Goal: Information Seeking & Learning: Learn about a topic

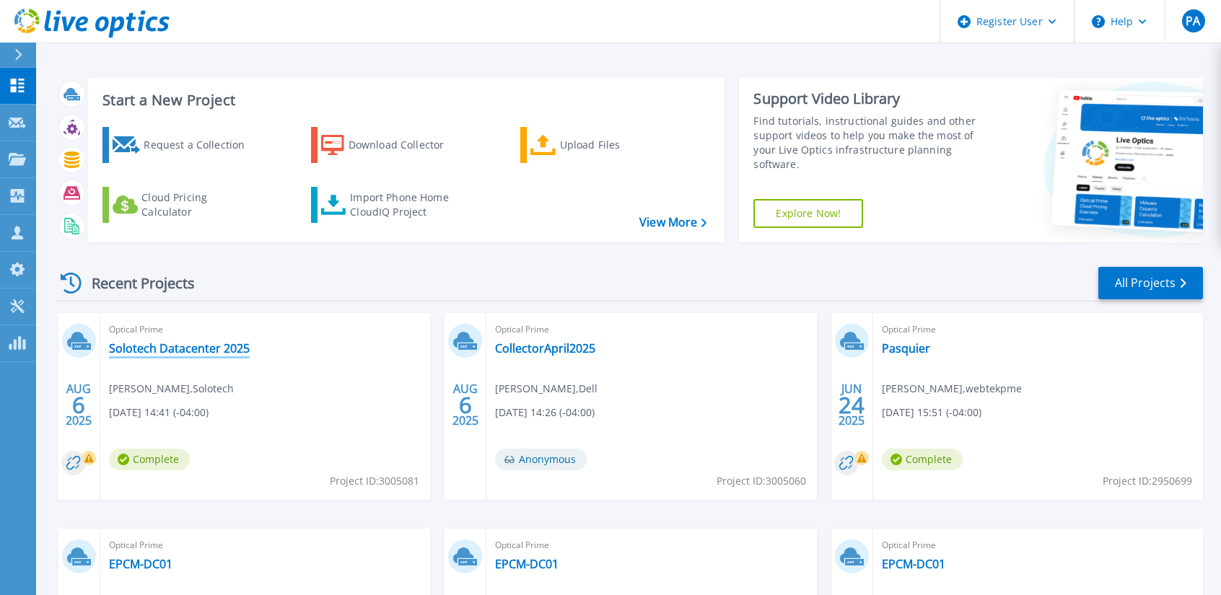
click at [208, 346] on link "Solotech Datacenter 2025" at bounding box center [179, 348] width 141 height 14
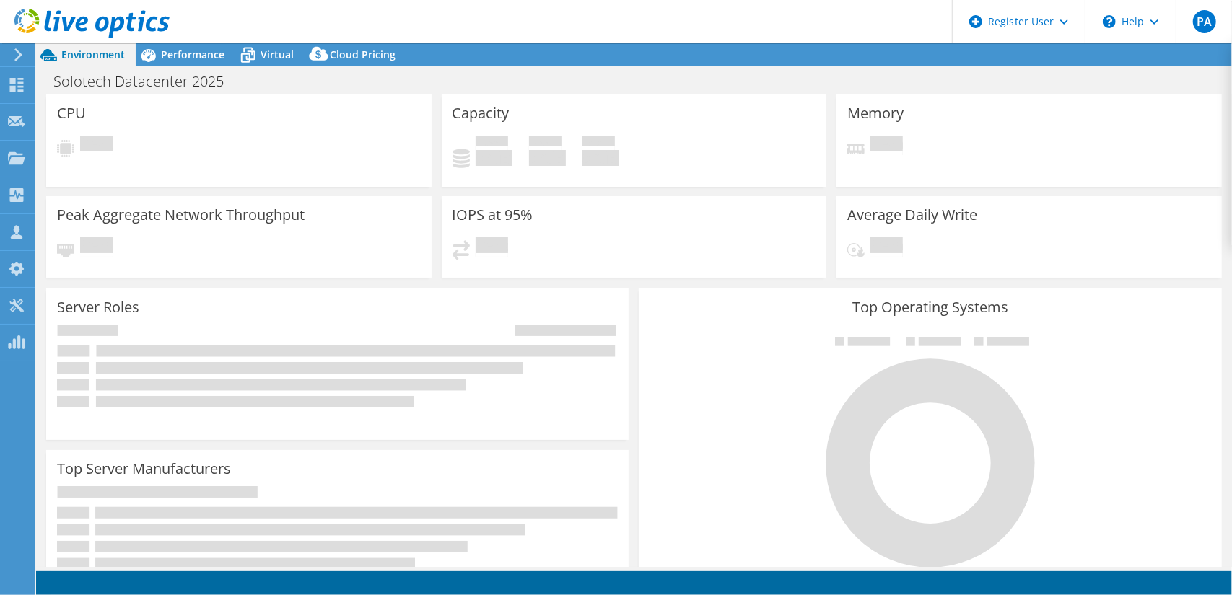
select select "[GEOGRAPHIC_DATA]"
select select "CAD"
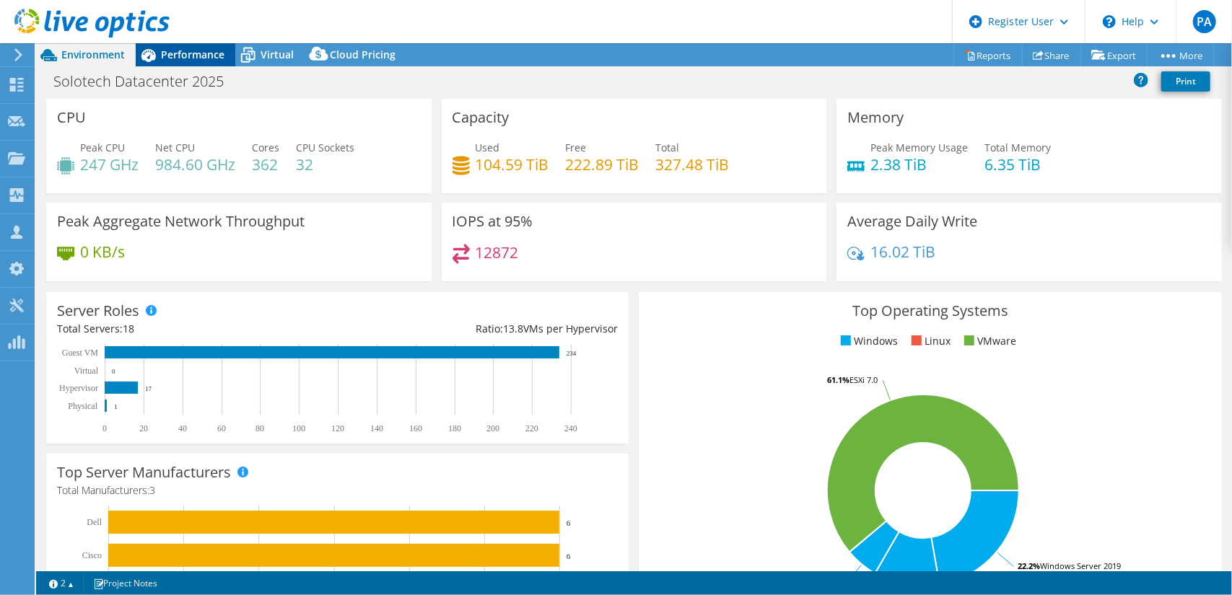
click at [185, 53] on span "Performance" at bounding box center [192, 55] width 63 height 14
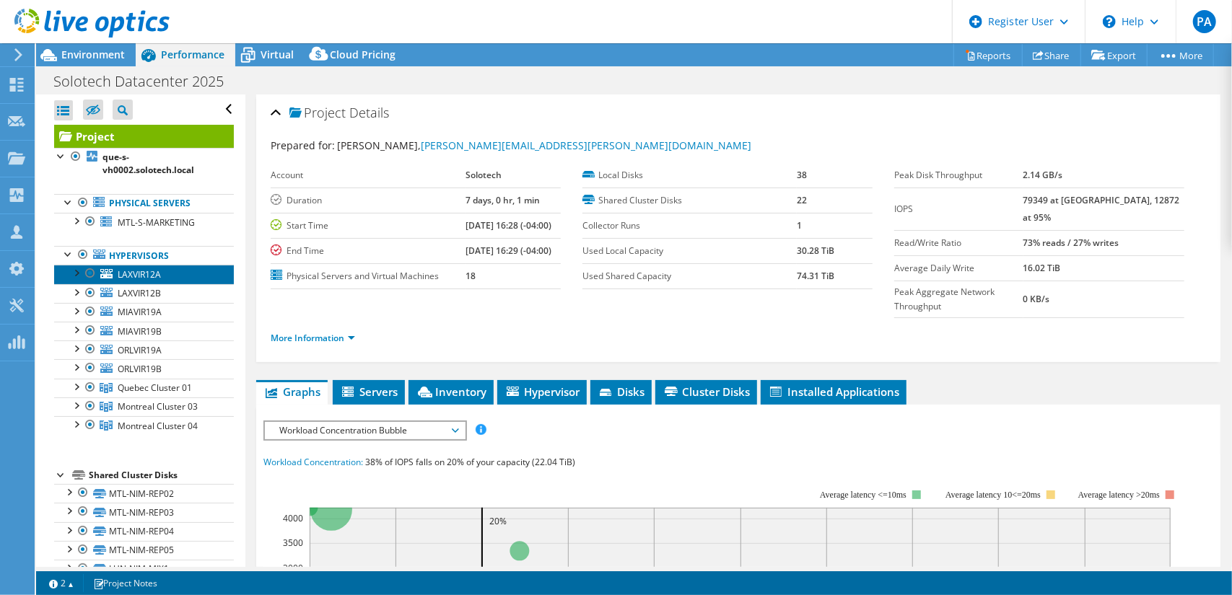
click at [178, 275] on link "LAXVIR12A" at bounding box center [144, 274] width 180 height 19
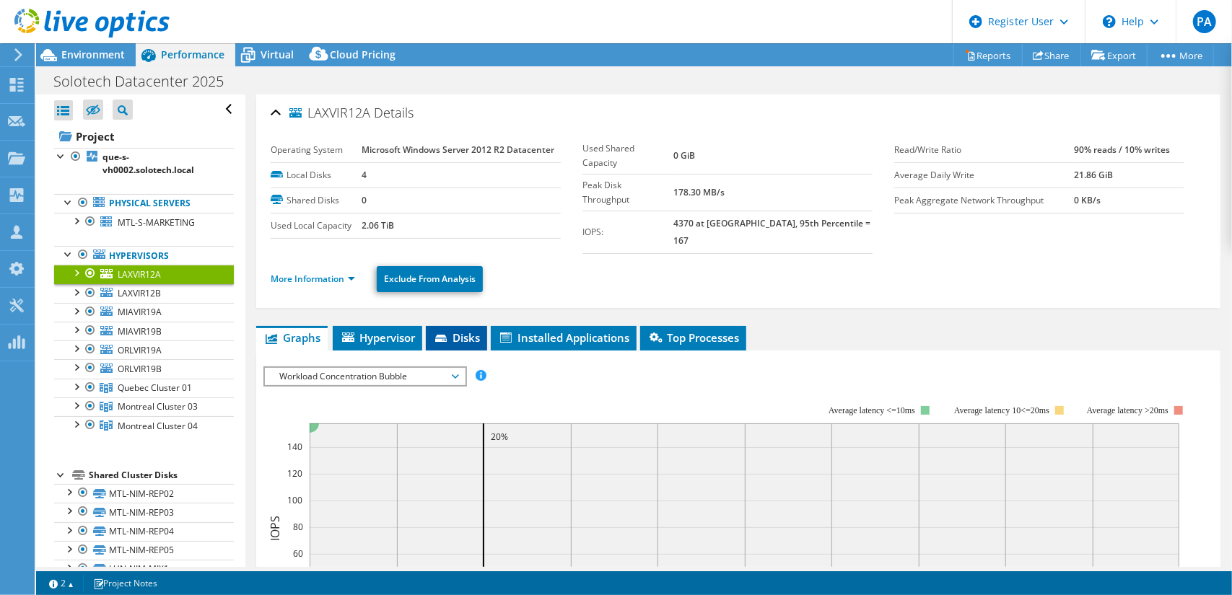
click at [477, 330] on span "Disks" at bounding box center [456, 337] width 47 height 14
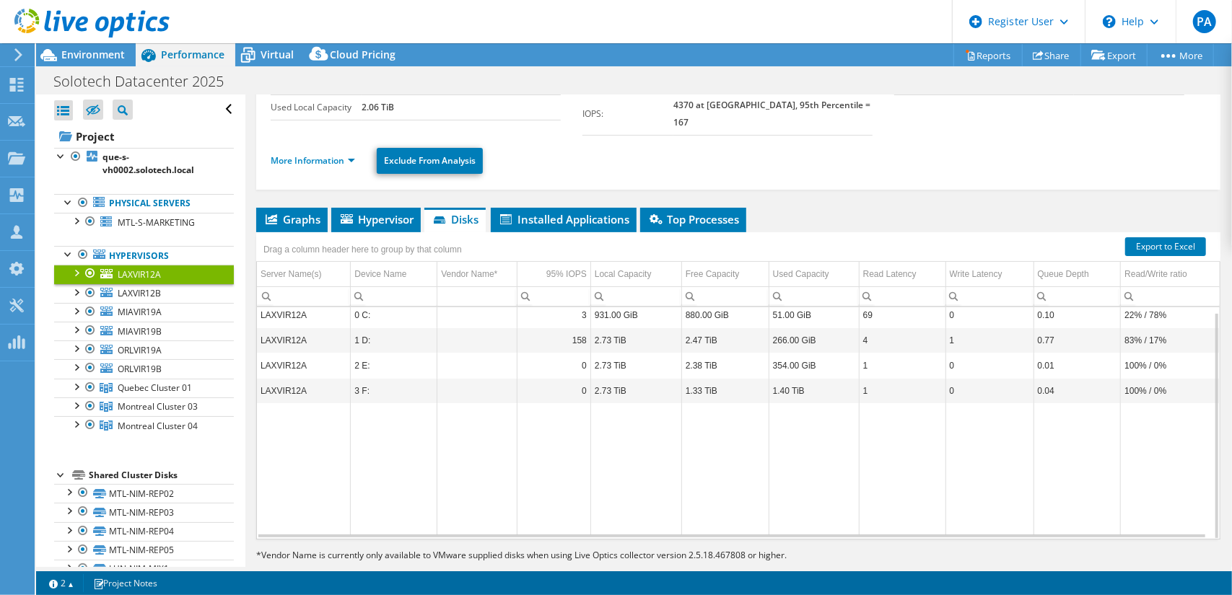
scroll to position [128, 0]
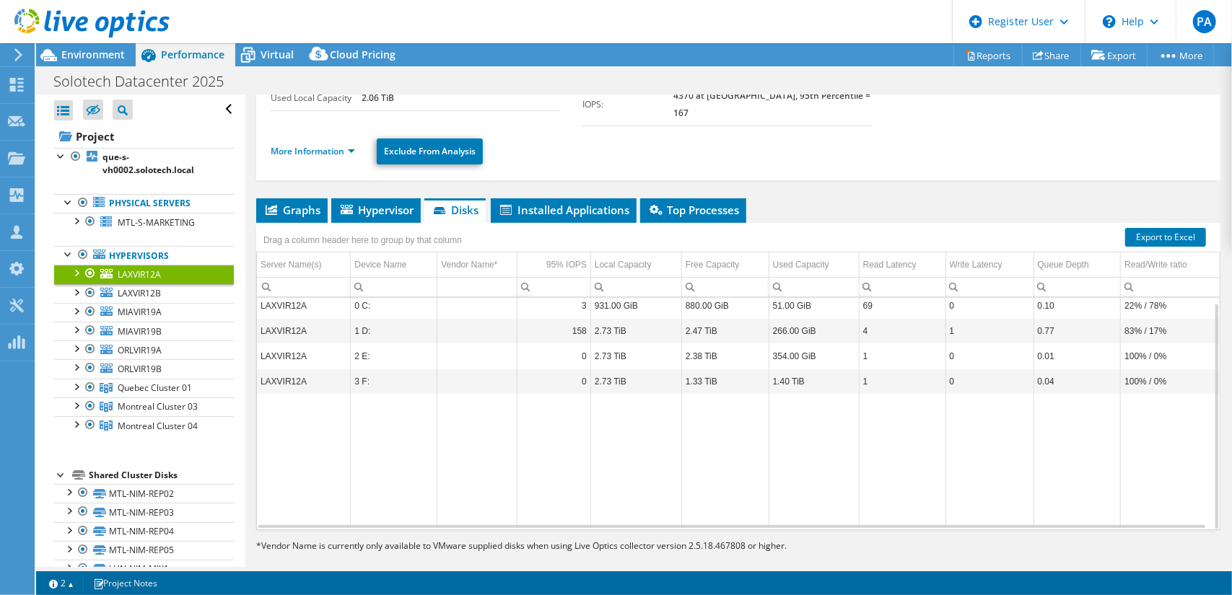
click at [364, 171] on div "LAXVIR12A Details Operating System Microsoft Windows Server 2012 R2 Datacenter …" at bounding box center [738, 276] width 986 height 618
click at [368, 203] on span "Hypervisor" at bounding box center [375, 210] width 75 height 14
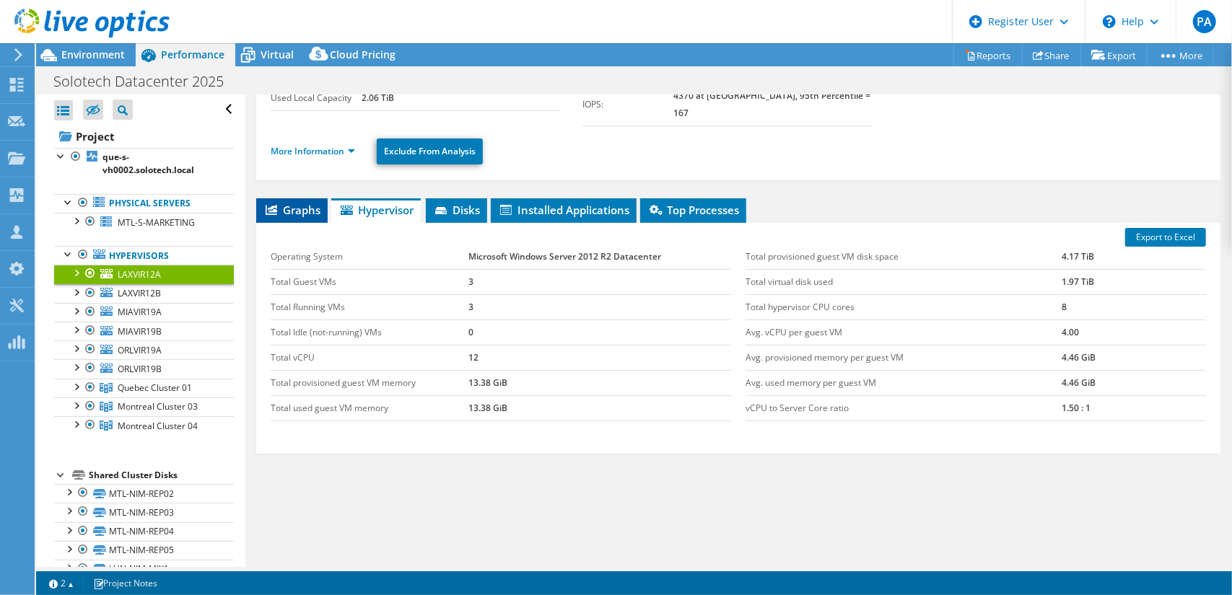
click at [310, 203] on span "Graphs" at bounding box center [291, 210] width 57 height 14
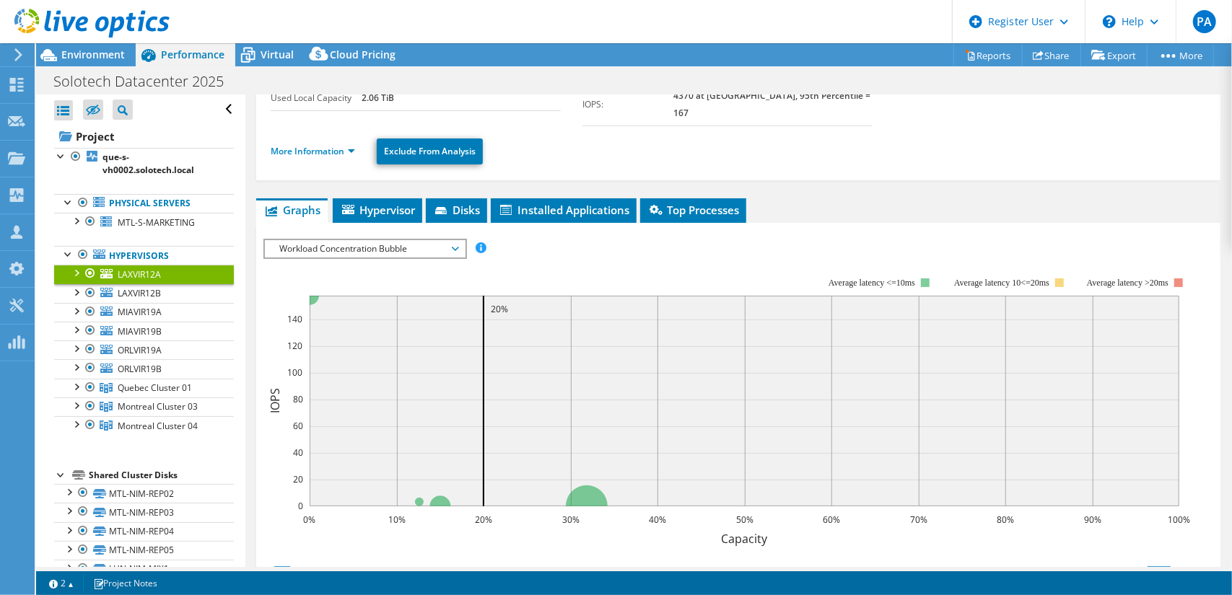
click at [328, 232] on div "IOPS Disk Throughput IO Size Latency Queue Depth CPU Percentage Memory Page Fau…" at bounding box center [737, 487] width 949 height 511
click at [326, 240] on span "Workload Concentration Bubble" at bounding box center [364, 248] width 185 height 17
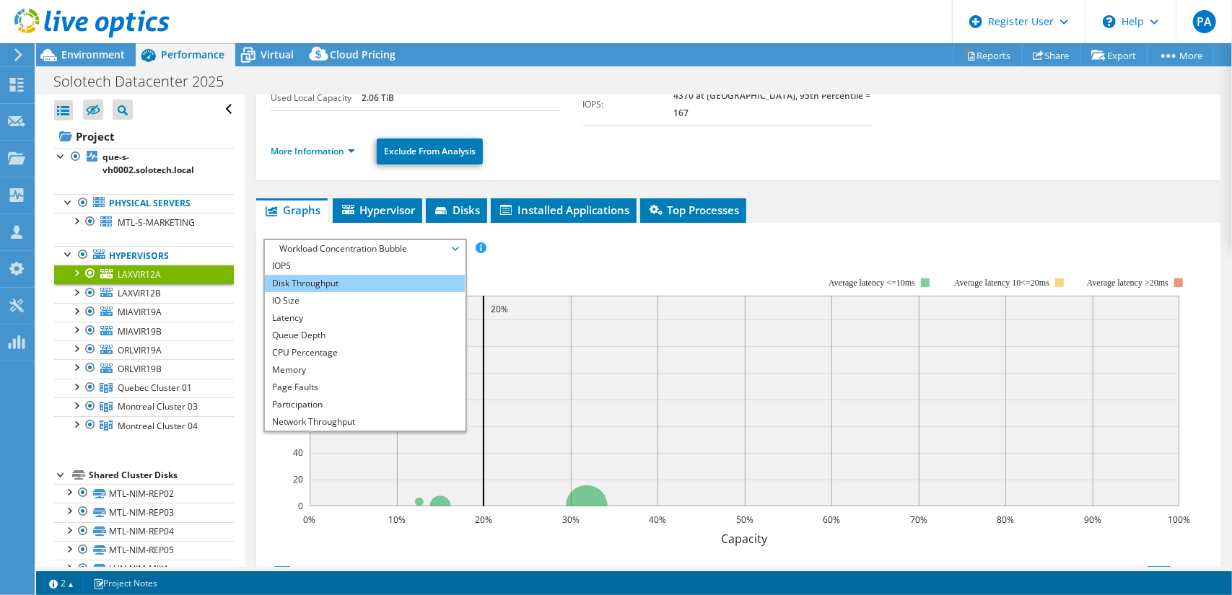
click at [330, 275] on li "Disk Throughput" at bounding box center [365, 283] width 200 height 17
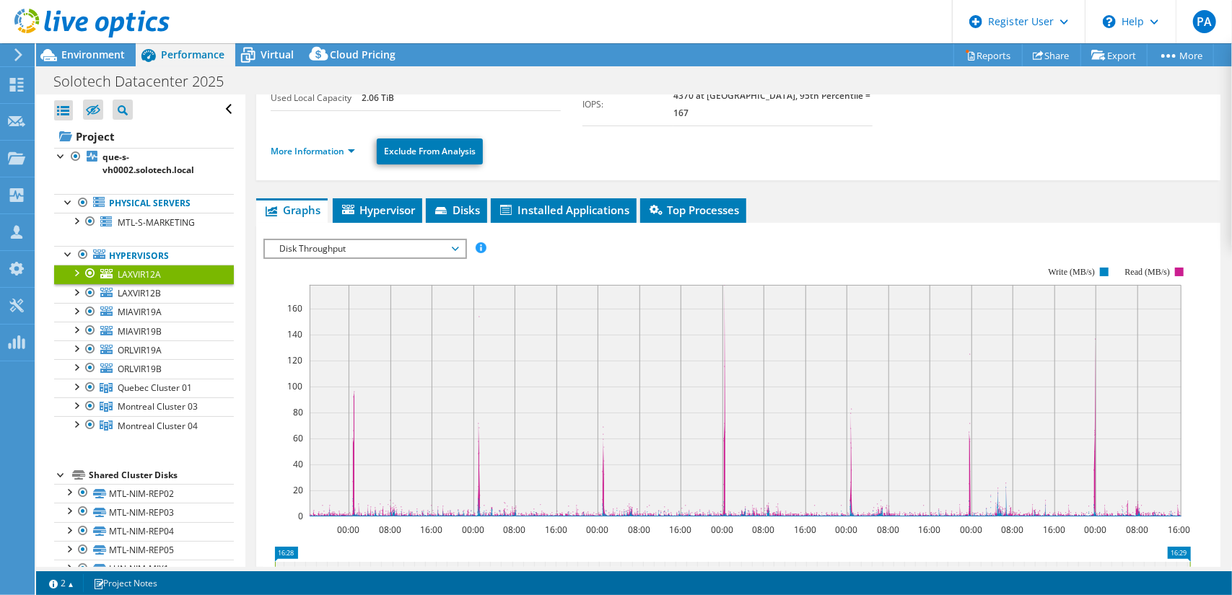
click at [724, 360] on rect at bounding box center [746, 401] width 872 height 232
click at [460, 203] on span "Disks" at bounding box center [456, 210] width 47 height 14
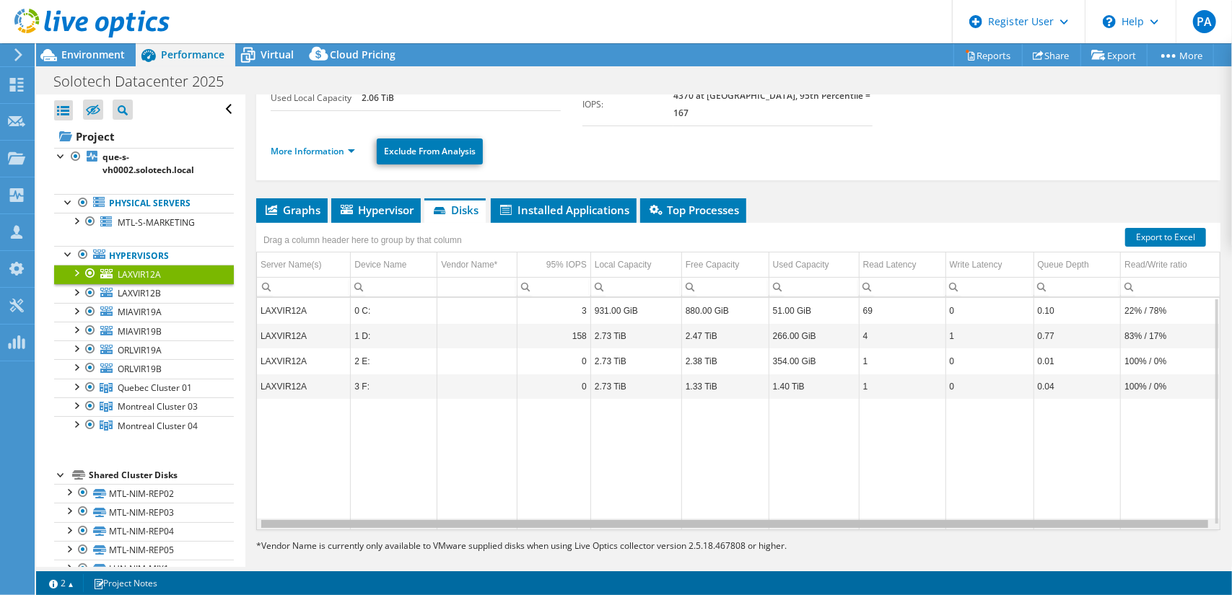
scroll to position [0, 3]
drag, startPoint x: 705, startPoint y: 506, endPoint x: 752, endPoint y: 503, distance: 47.0
click at [752, 503] on body "PA Dell User Precious Anyanwu Precious.Anyanwu@dell.com Dell My Profile Log Out…" at bounding box center [616, 297] width 1232 height 595
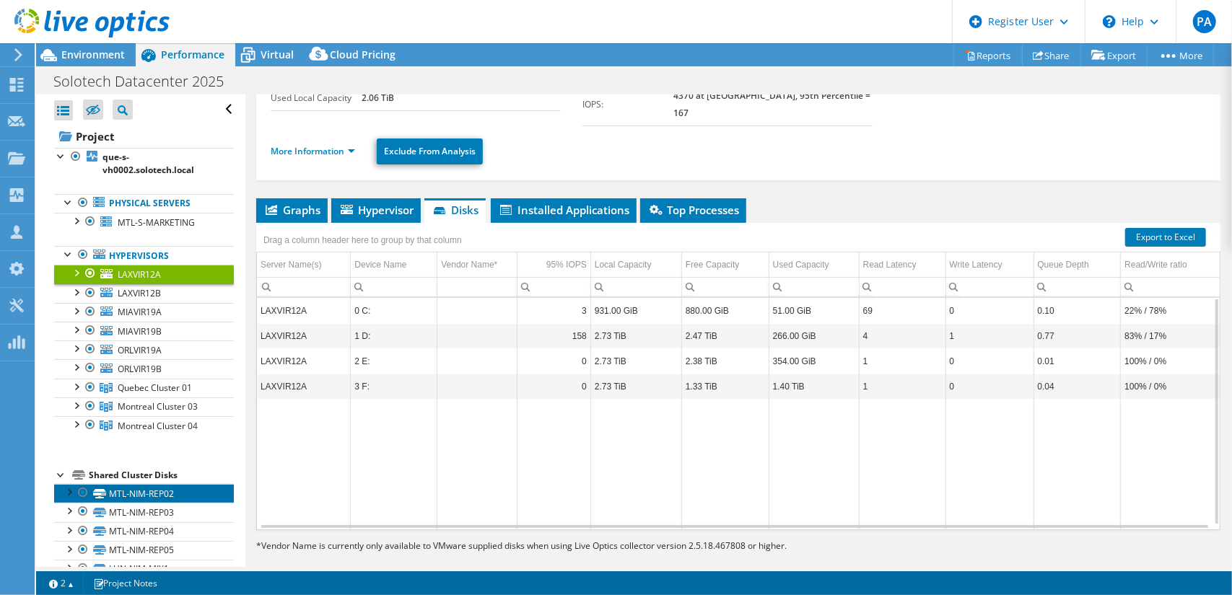
click at [173, 494] on link "MTL-NIM-REP02" at bounding box center [144, 493] width 180 height 19
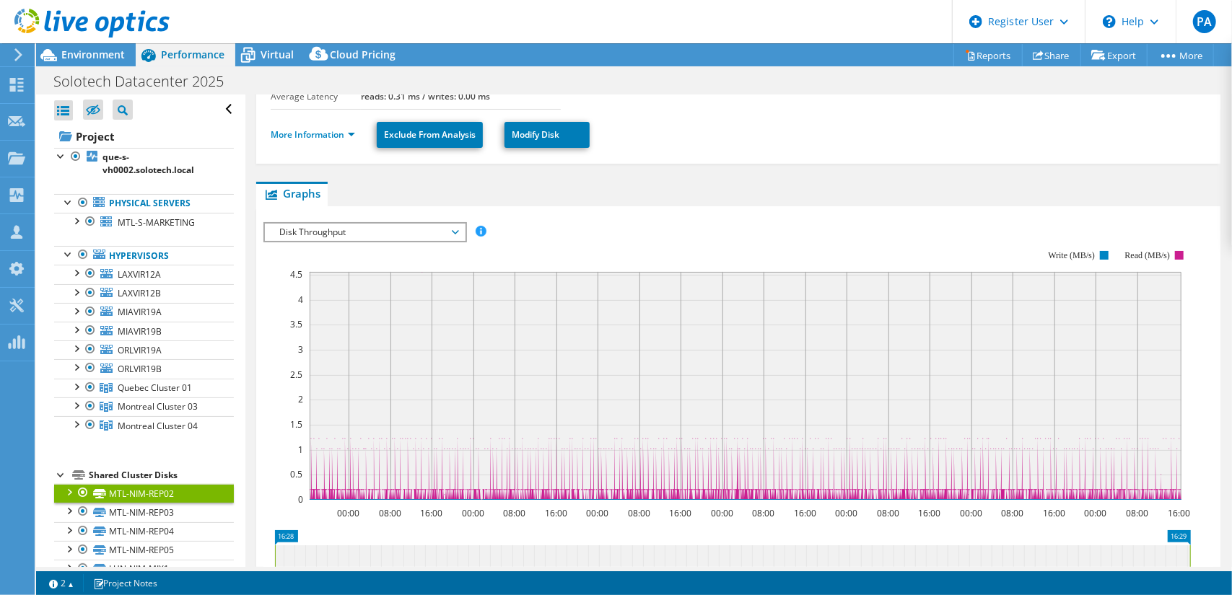
scroll to position [272, 0]
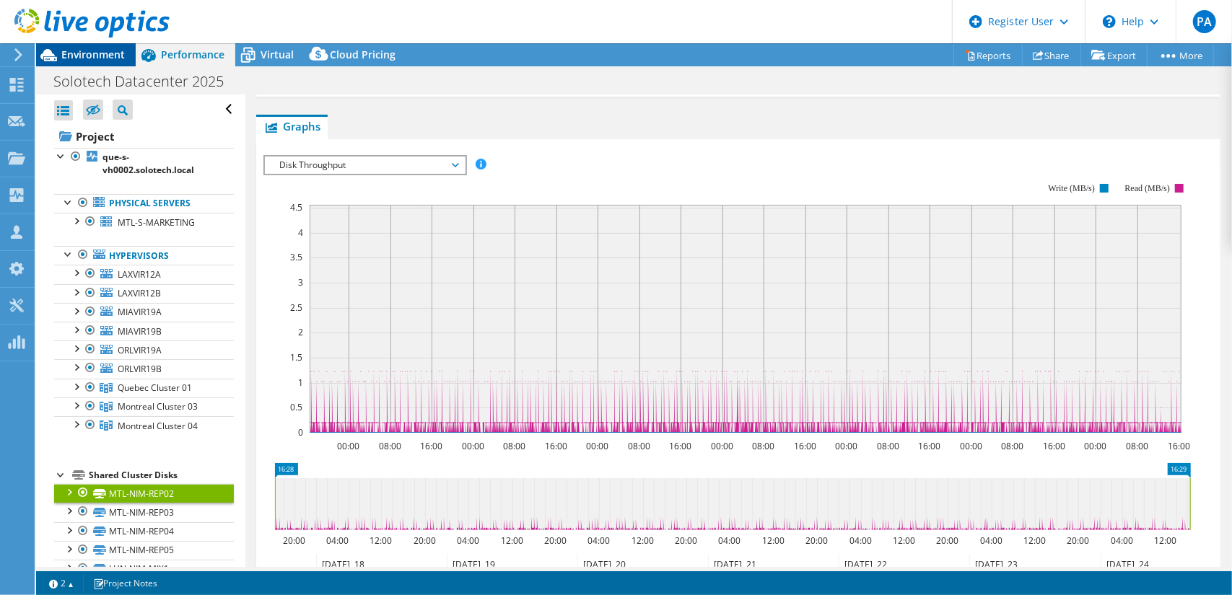
click at [107, 60] on span "Environment" at bounding box center [92, 55] width 63 height 14
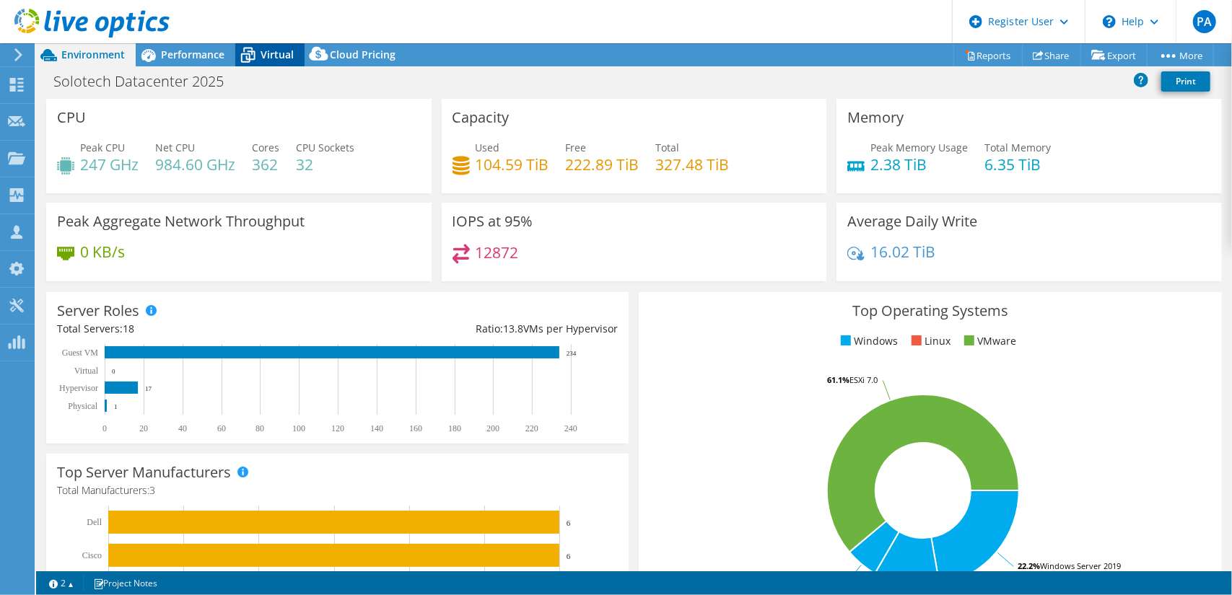
click at [264, 51] on span "Virtual" at bounding box center [276, 55] width 33 height 14
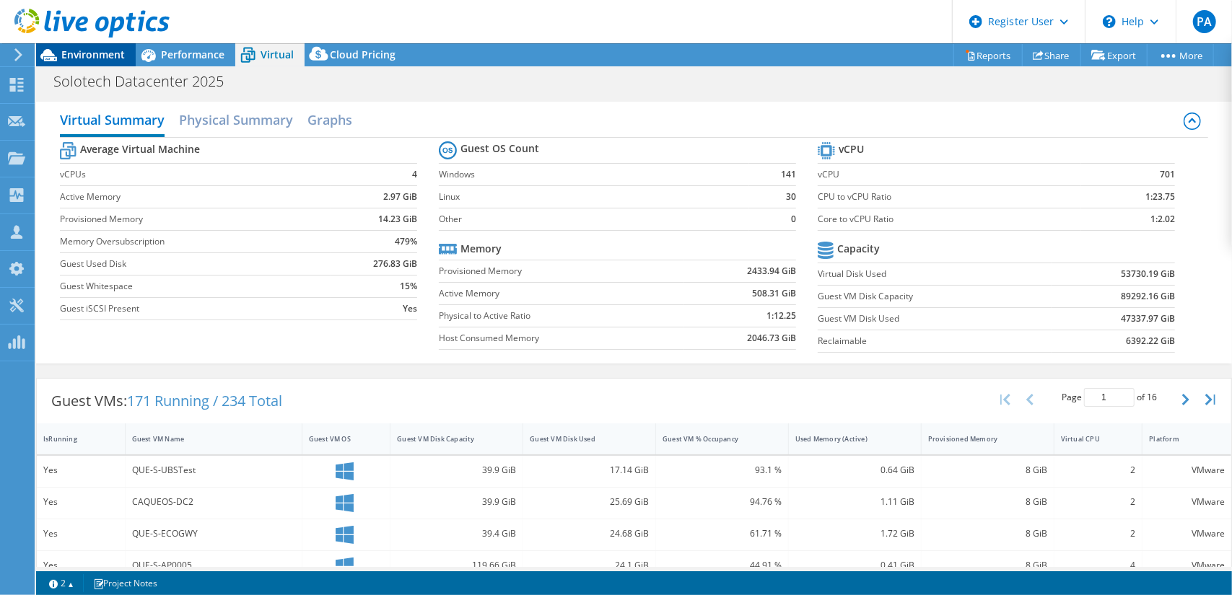
click at [95, 63] on div "Environment" at bounding box center [86, 54] width 100 height 23
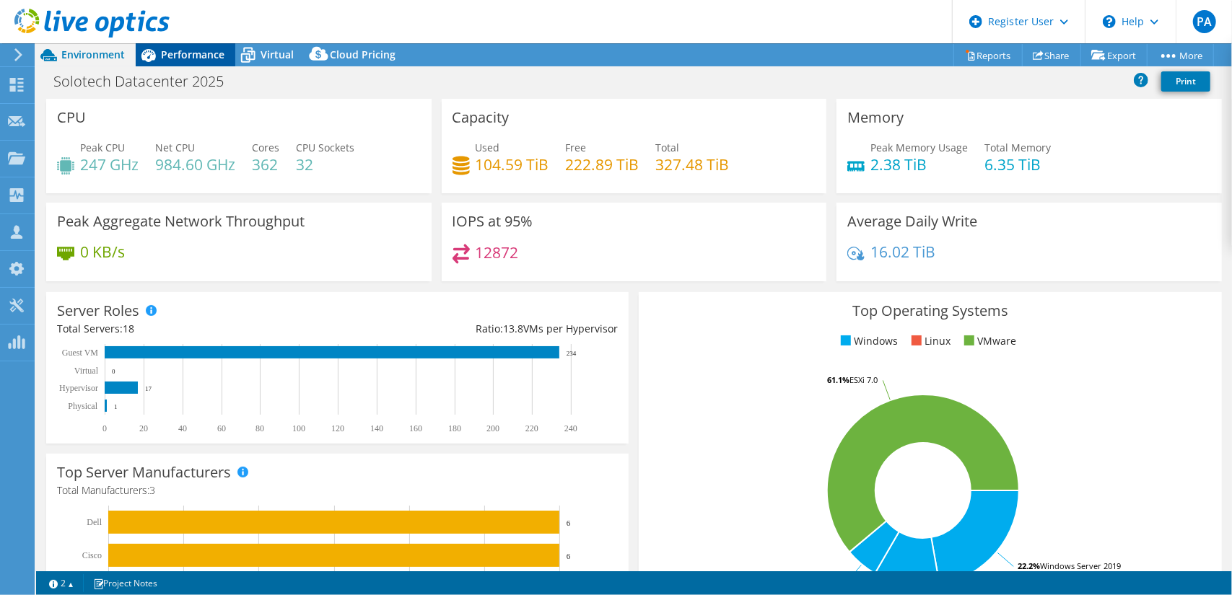
click at [209, 51] on span "Performance" at bounding box center [192, 55] width 63 height 14
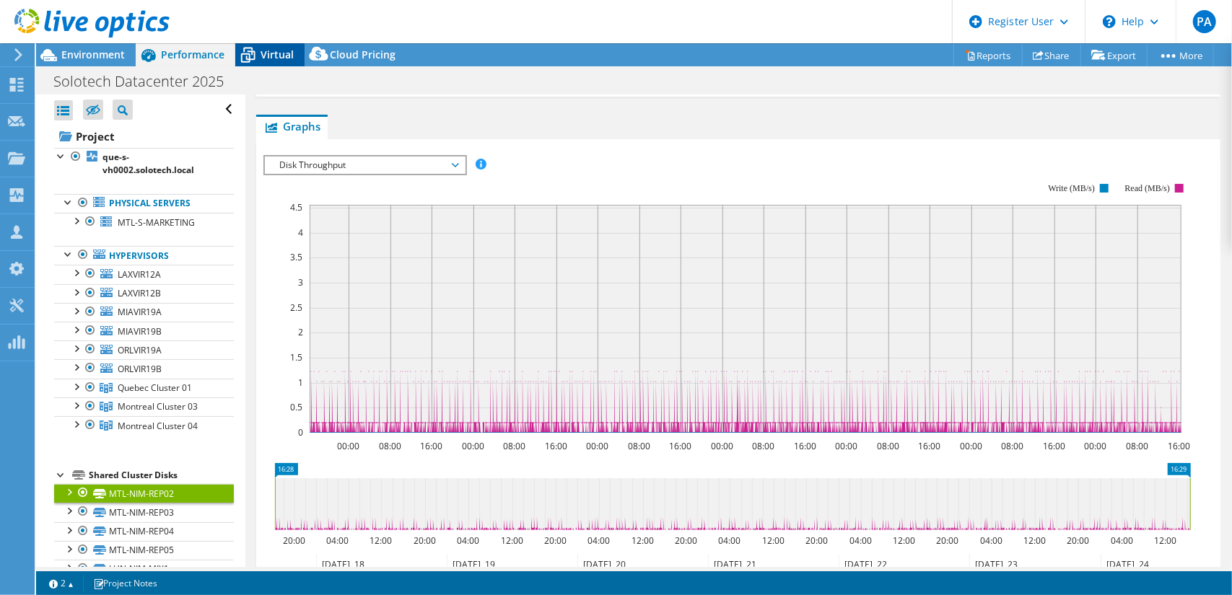
click at [250, 50] on icon at bounding box center [247, 55] width 25 height 25
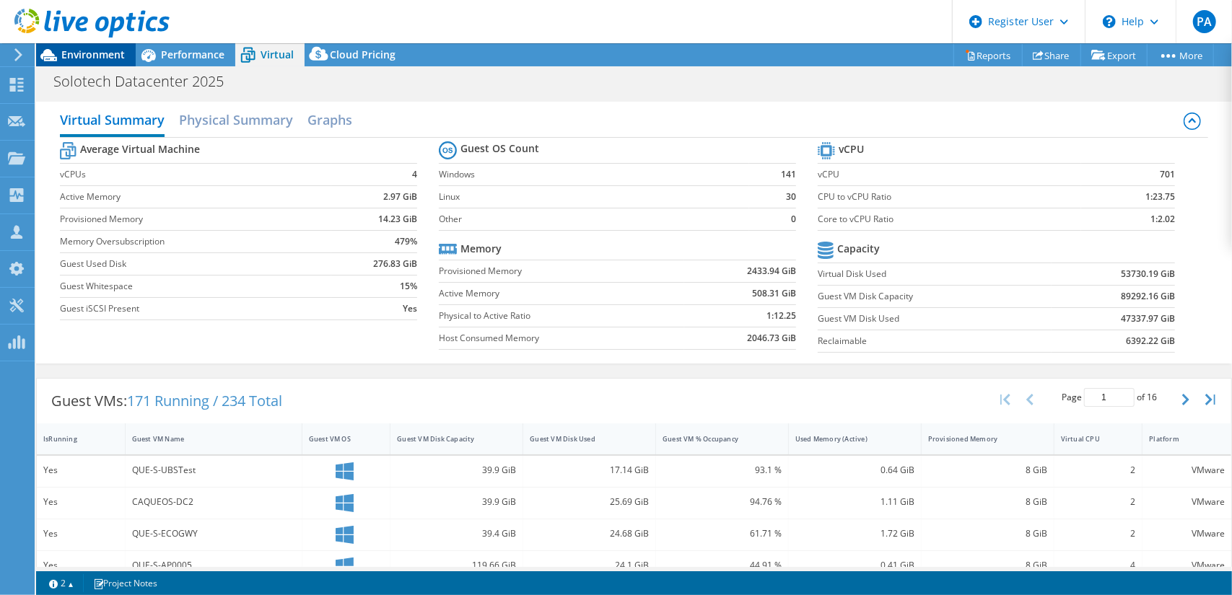
click at [75, 50] on span "Environment" at bounding box center [92, 55] width 63 height 14
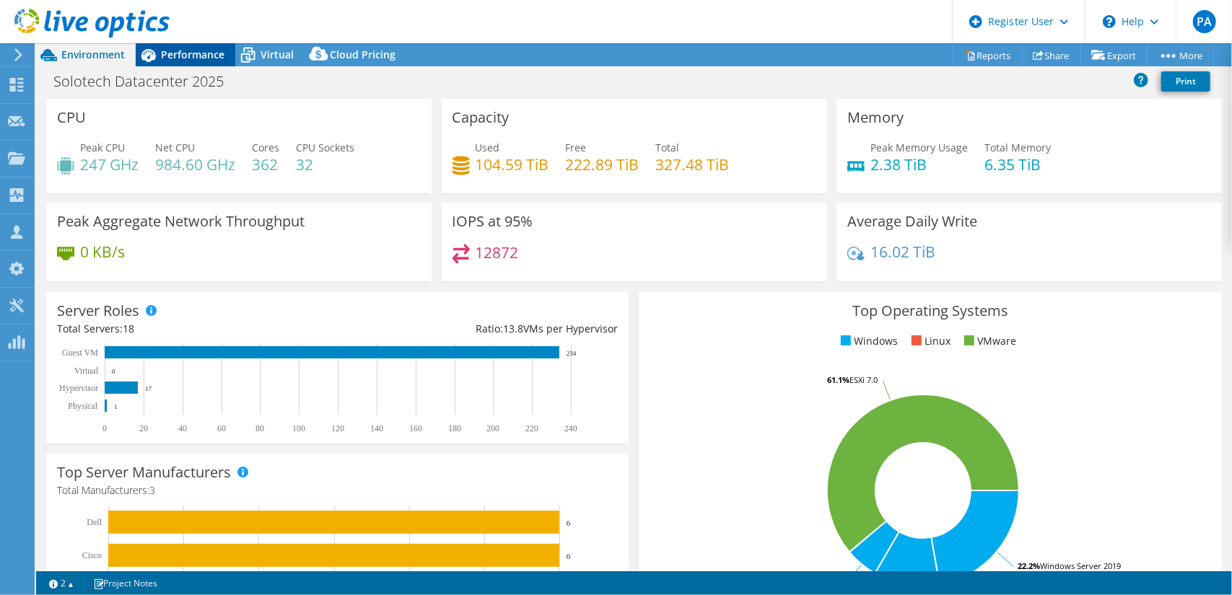
click at [208, 56] on span "Performance" at bounding box center [192, 55] width 63 height 14
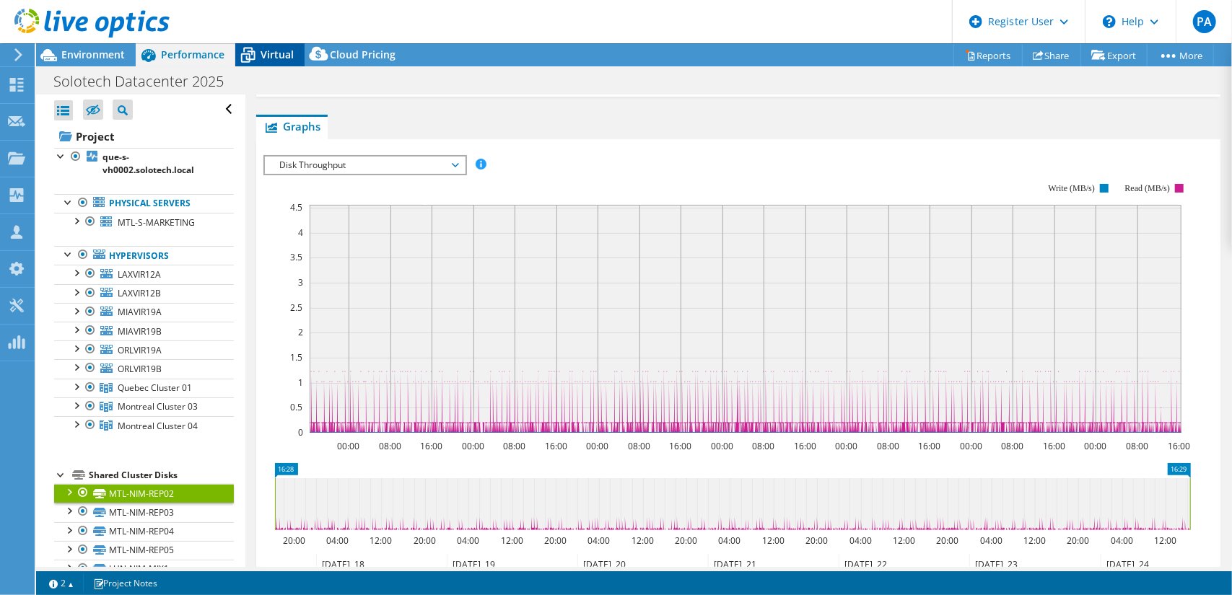
click at [281, 50] on span "Virtual" at bounding box center [276, 55] width 33 height 14
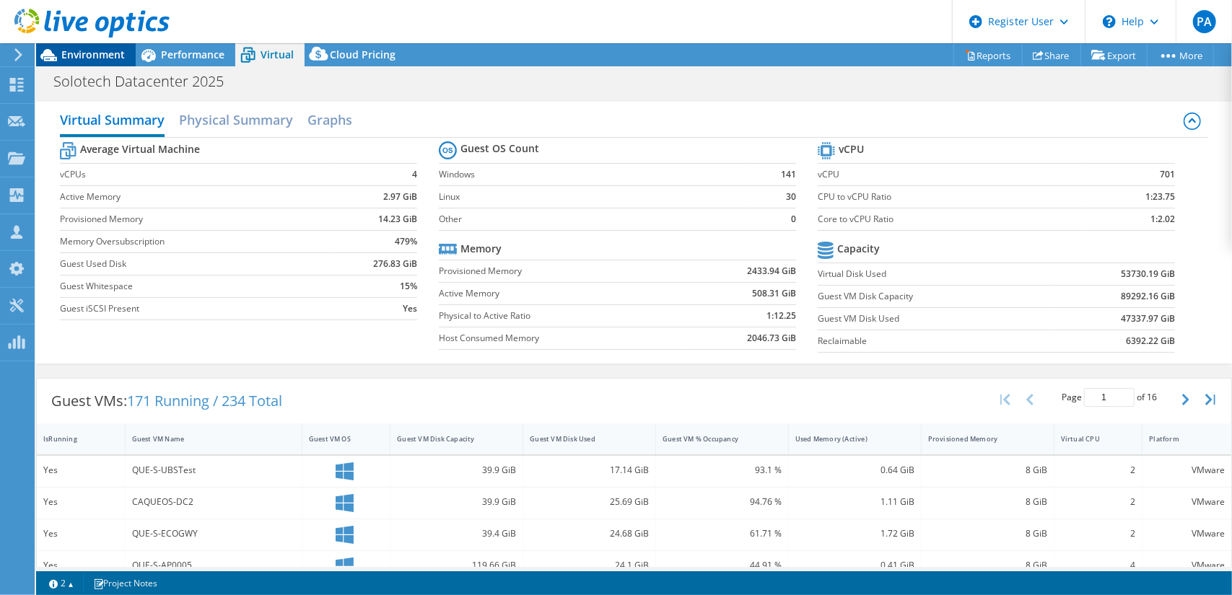
click at [95, 51] on span "Environment" at bounding box center [92, 55] width 63 height 14
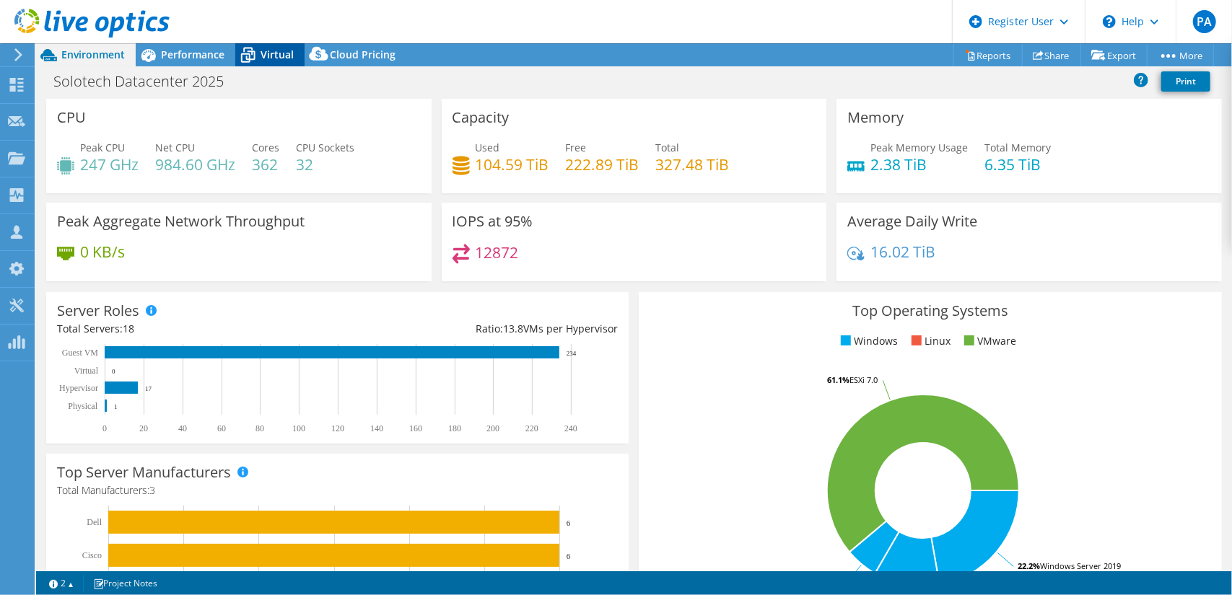
click at [246, 45] on icon at bounding box center [247, 55] width 25 height 25
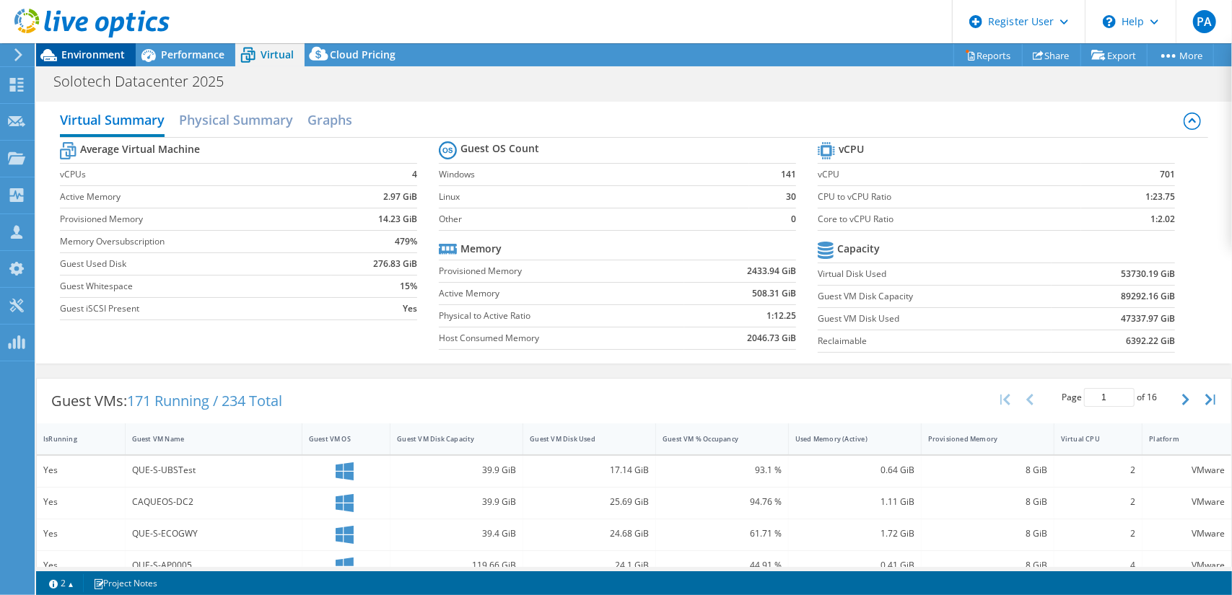
click at [95, 51] on span "Environment" at bounding box center [92, 55] width 63 height 14
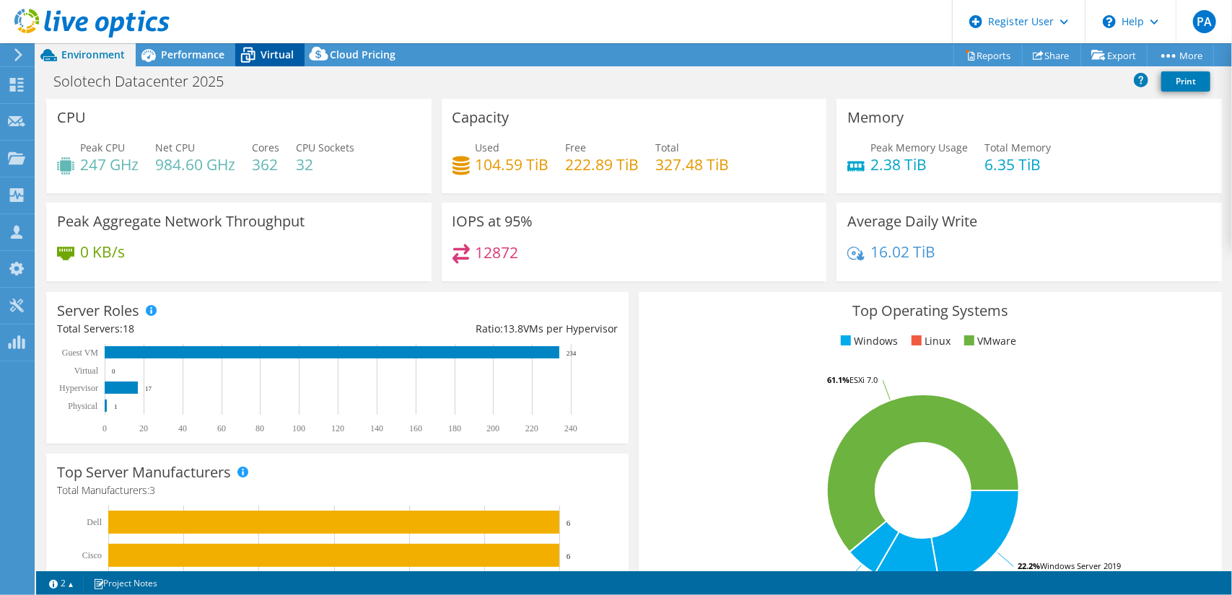
click at [284, 53] on span "Virtual" at bounding box center [276, 55] width 33 height 14
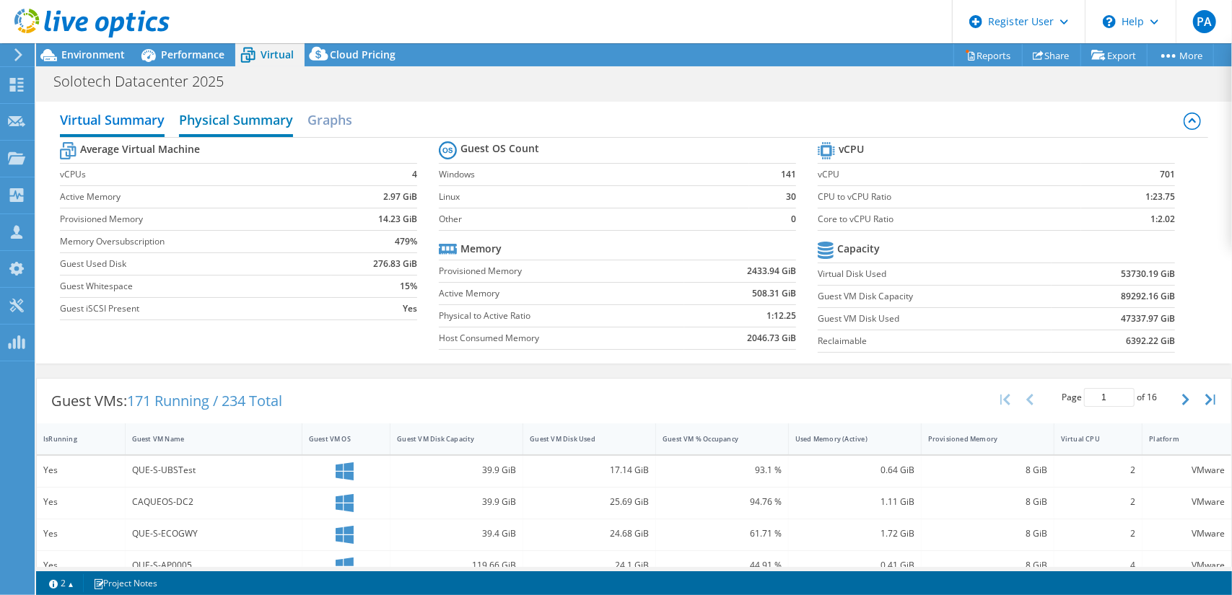
click at [222, 133] on h2 "Physical Summary" at bounding box center [236, 121] width 114 height 32
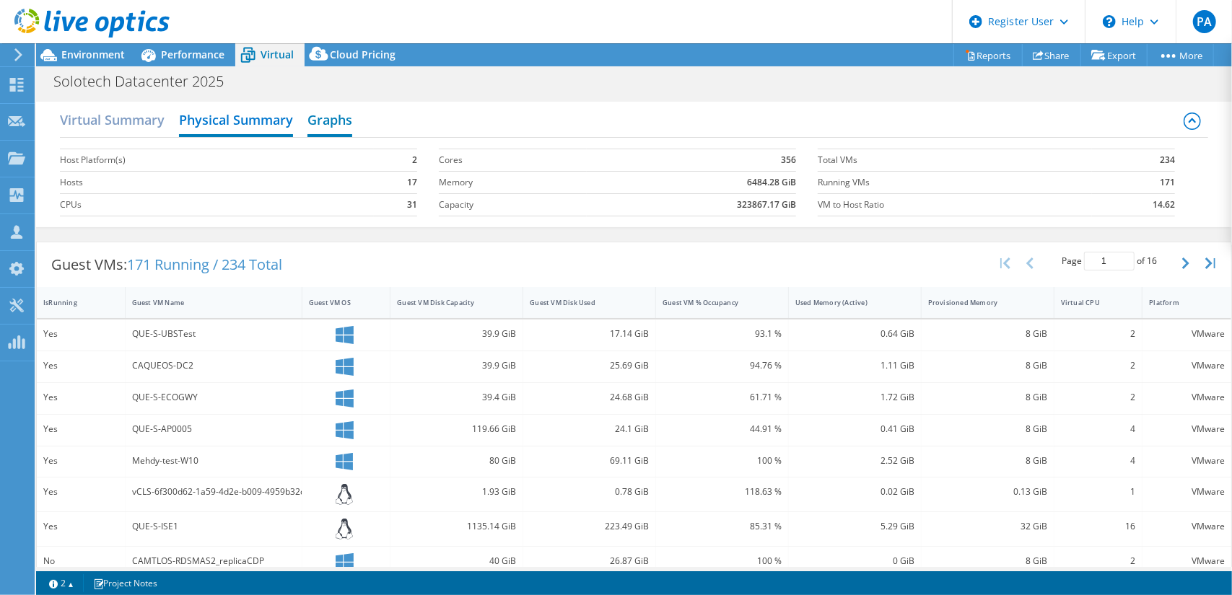
click at [339, 125] on h2 "Graphs" at bounding box center [329, 121] width 45 height 32
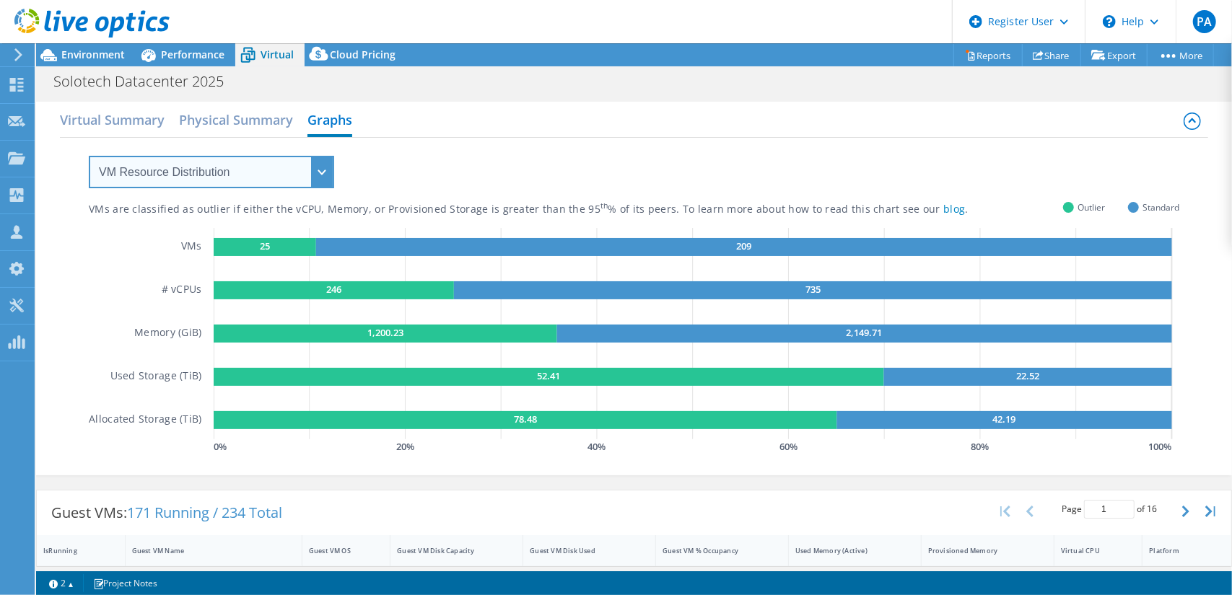
click at [322, 164] on select "VM Resource Distribution Provisioning Contrast Over Provisioning" at bounding box center [211, 172] width 245 height 32
click at [89, 156] on select "VM Resource Distribution Provisioning Contrast Over Provisioning" at bounding box center [211, 172] width 245 height 32
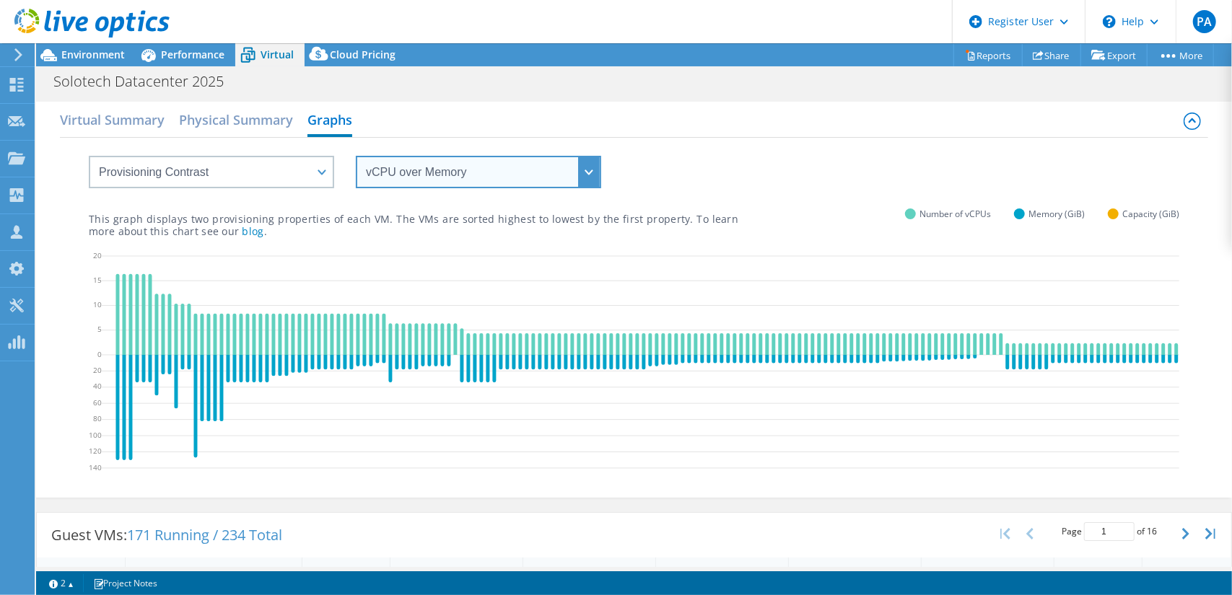
click at [434, 179] on select "vCPU over Memory vCPU over Capacity Memory over vCPU Memory over Capacity Capac…" at bounding box center [478, 172] width 245 height 32
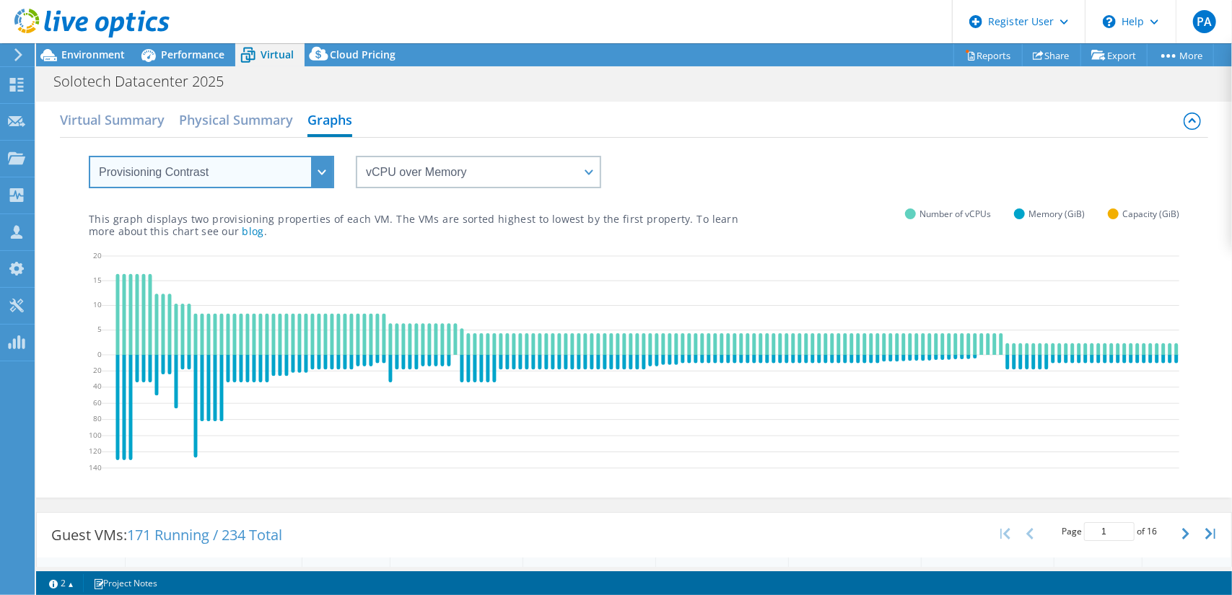
click at [323, 164] on select "VM Resource Distribution Provisioning Contrast Over Provisioning" at bounding box center [211, 172] width 245 height 32
select select "Over Provisioning"
click at [89, 156] on select "VM Resource Distribution Provisioning Contrast Over Provisioning" at bounding box center [211, 172] width 245 height 32
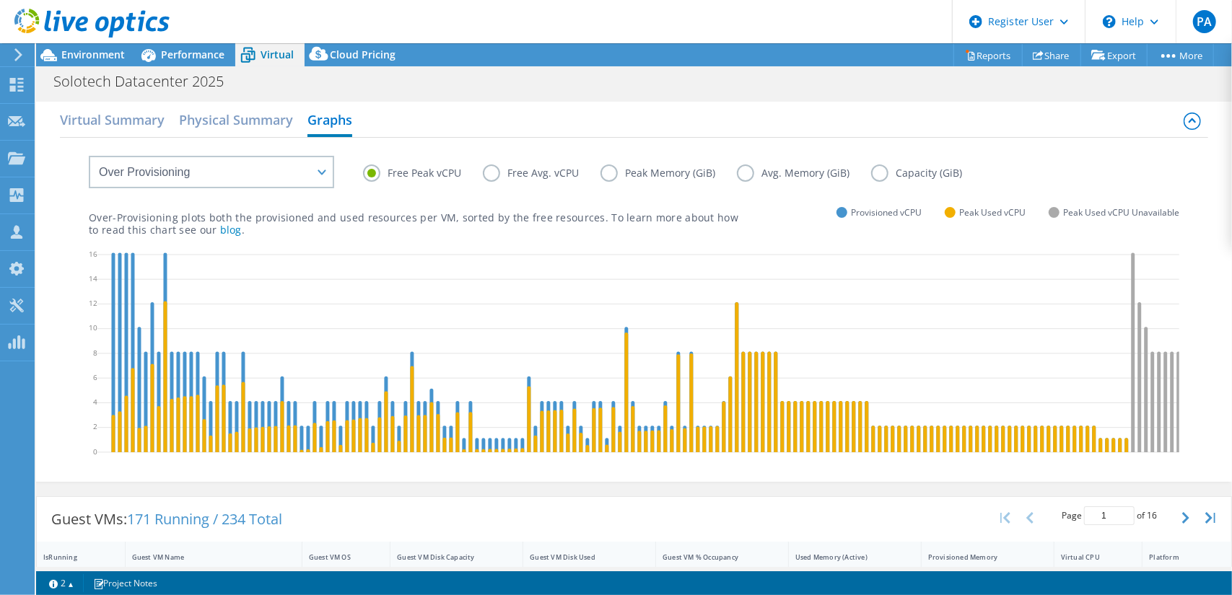
click at [739, 174] on label "Avg. Memory (GiB)" at bounding box center [804, 172] width 134 height 17
click at [0, 0] on input "Avg. Memory (GiB)" at bounding box center [0, 0] width 0 height 0
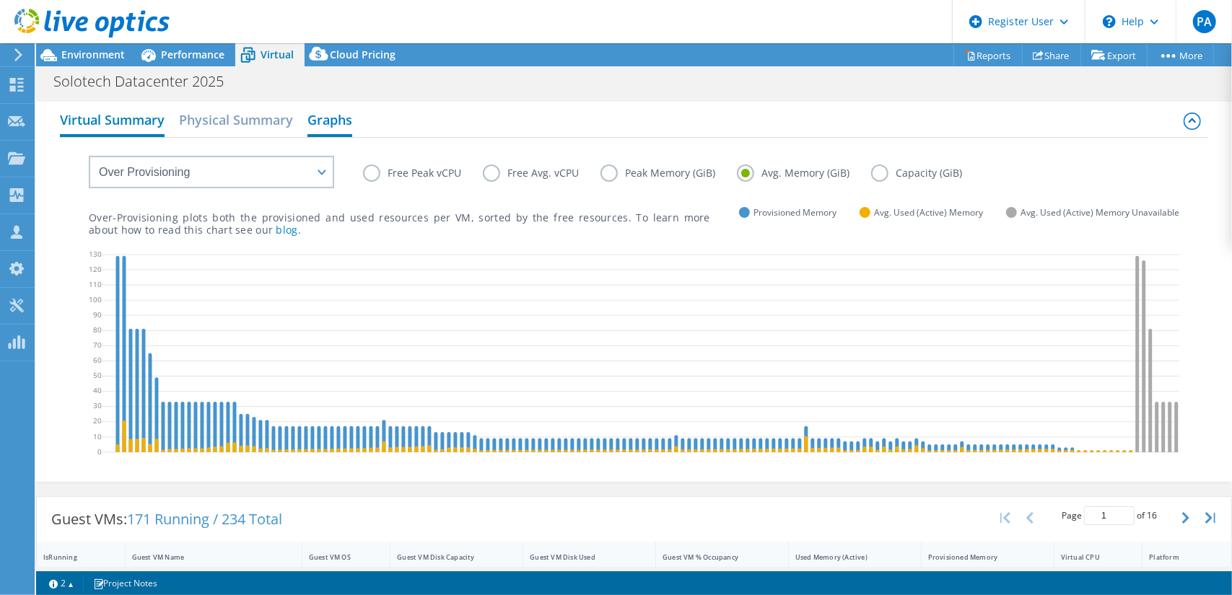
click at [144, 115] on h2 "Virtual Summary" at bounding box center [112, 121] width 105 height 32
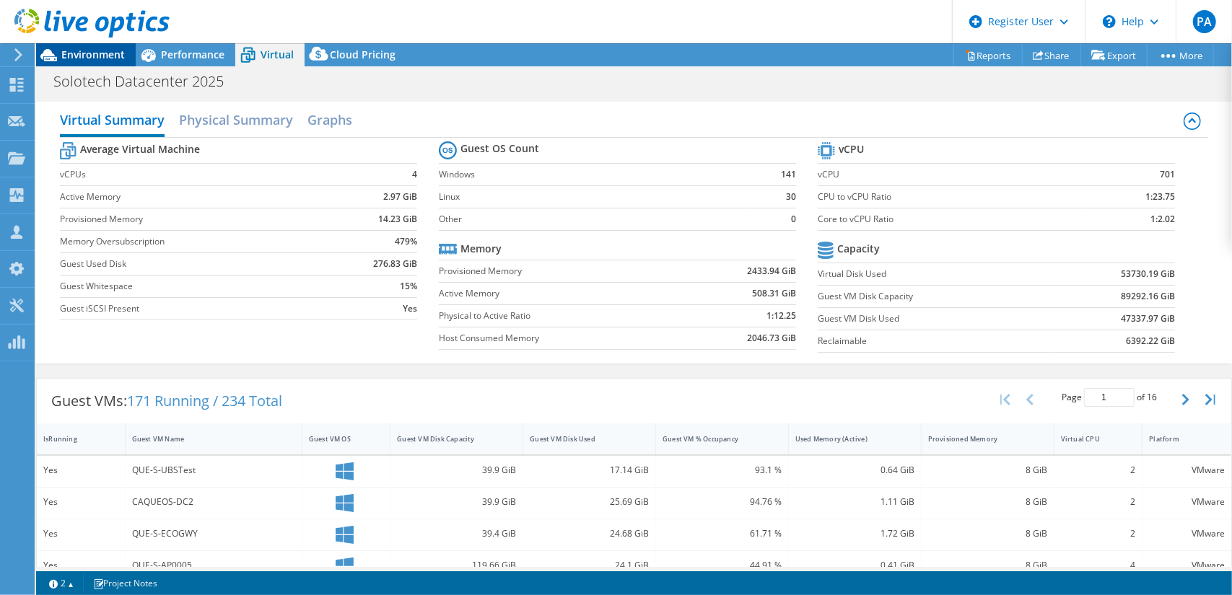
click at [101, 58] on span "Environment" at bounding box center [92, 55] width 63 height 14
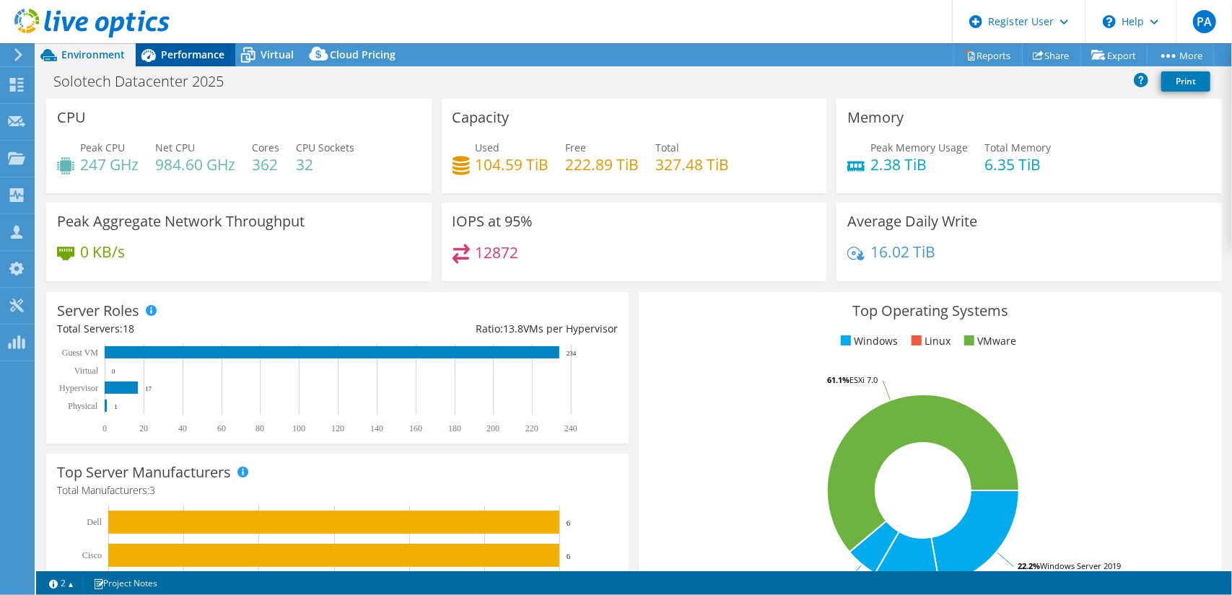
click at [211, 54] on span "Performance" at bounding box center [192, 55] width 63 height 14
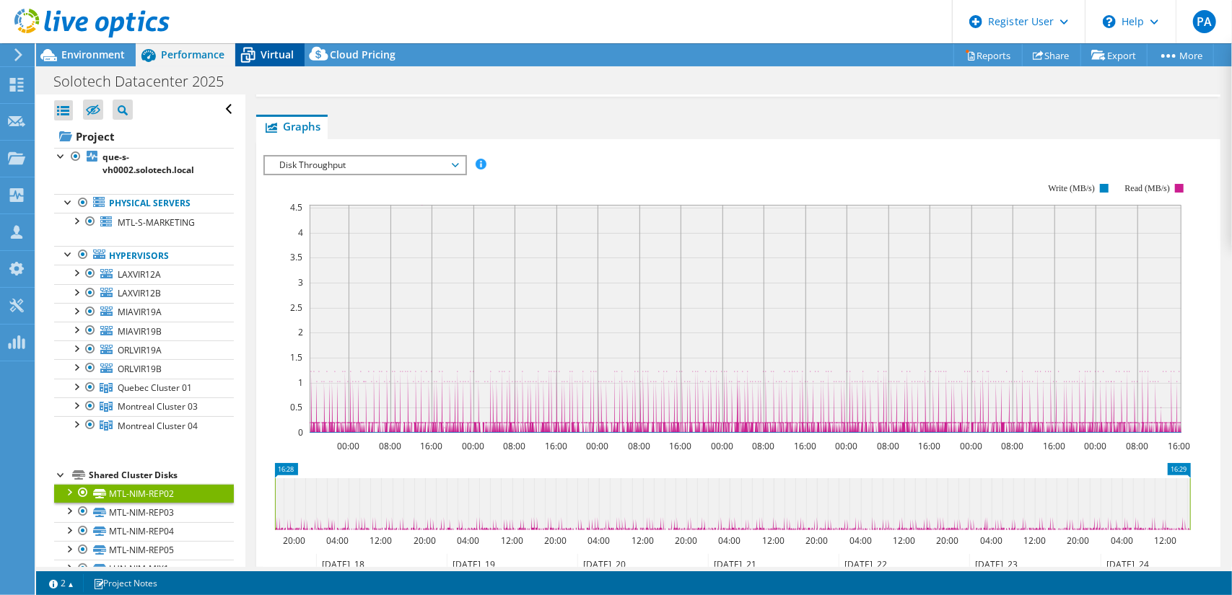
click at [264, 53] on span "Virtual" at bounding box center [276, 55] width 33 height 14
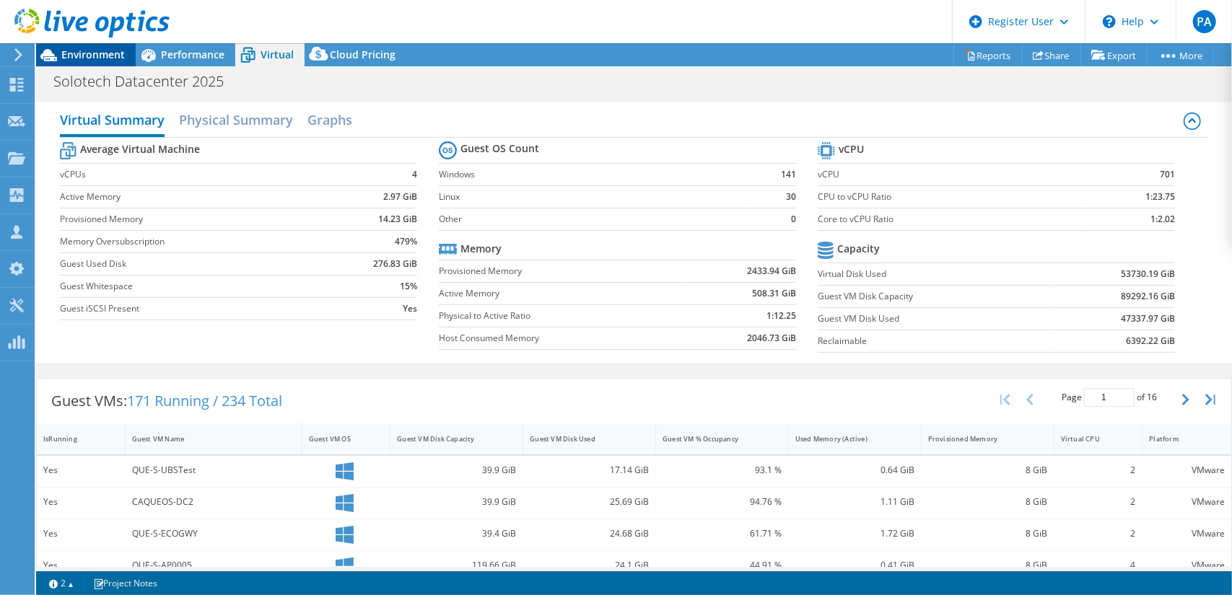
click at [85, 58] on span "Environment" at bounding box center [92, 55] width 63 height 14
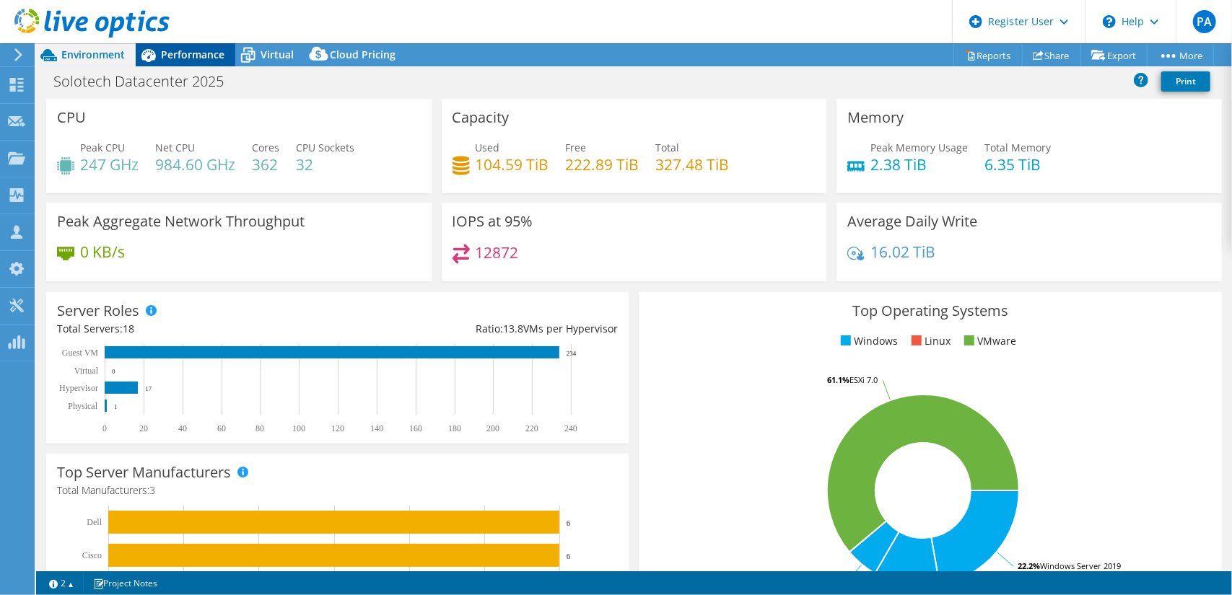
click at [172, 53] on span "Performance" at bounding box center [192, 55] width 63 height 14
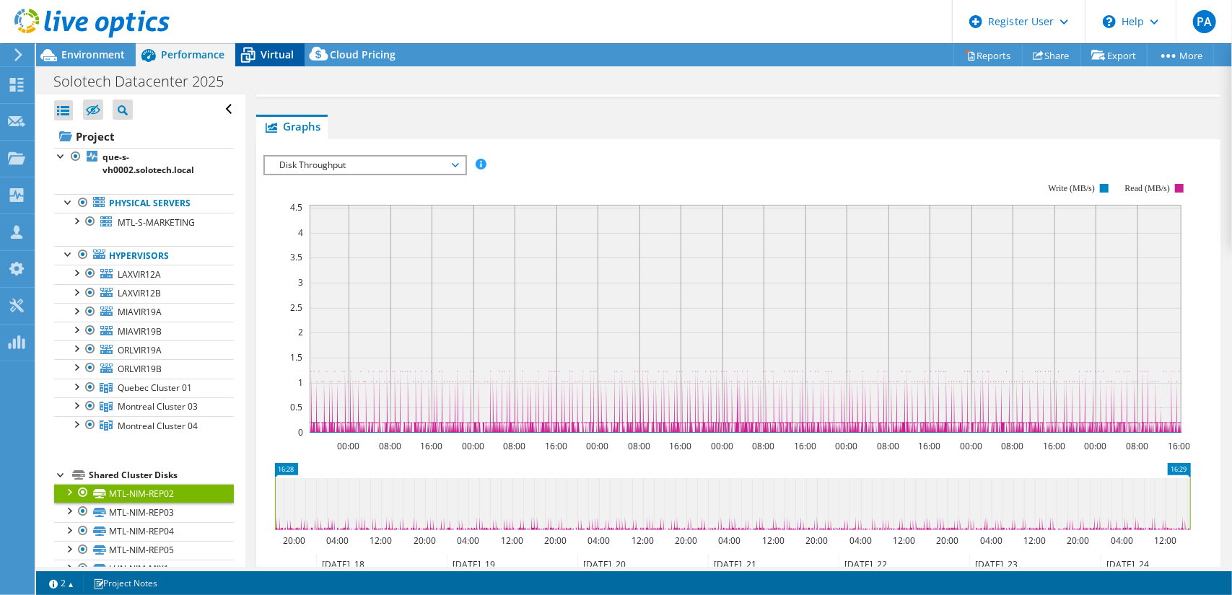
click at [258, 51] on icon at bounding box center [247, 55] width 25 height 25
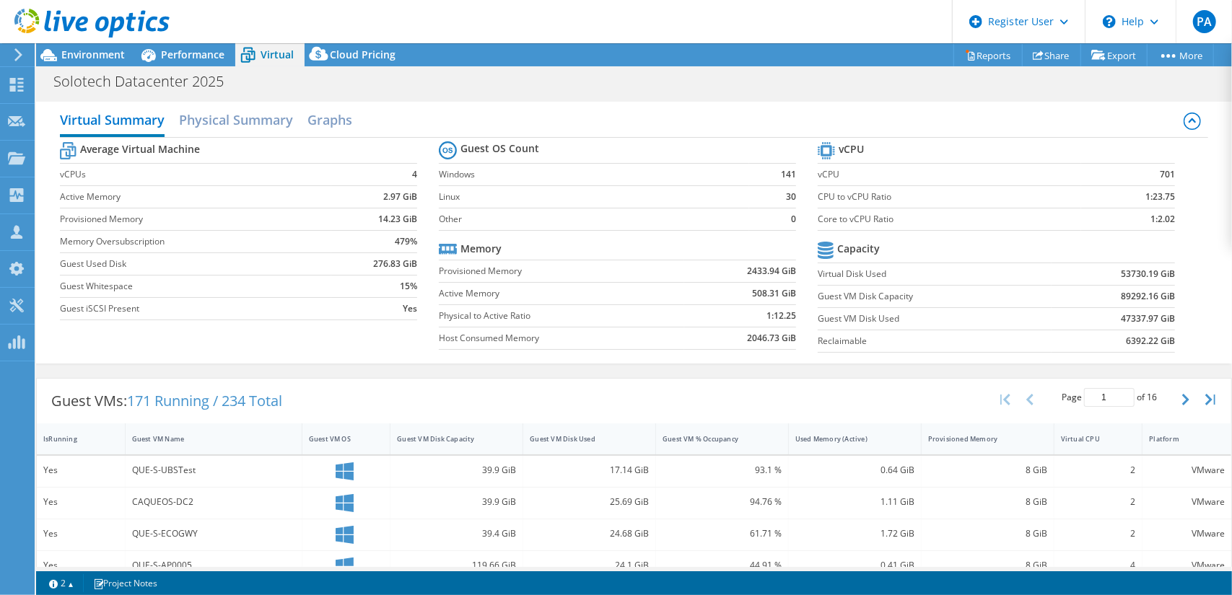
click at [102, 45] on div at bounding box center [85, 24] width 170 height 48
click at [104, 51] on span "Environment" at bounding box center [92, 55] width 63 height 14
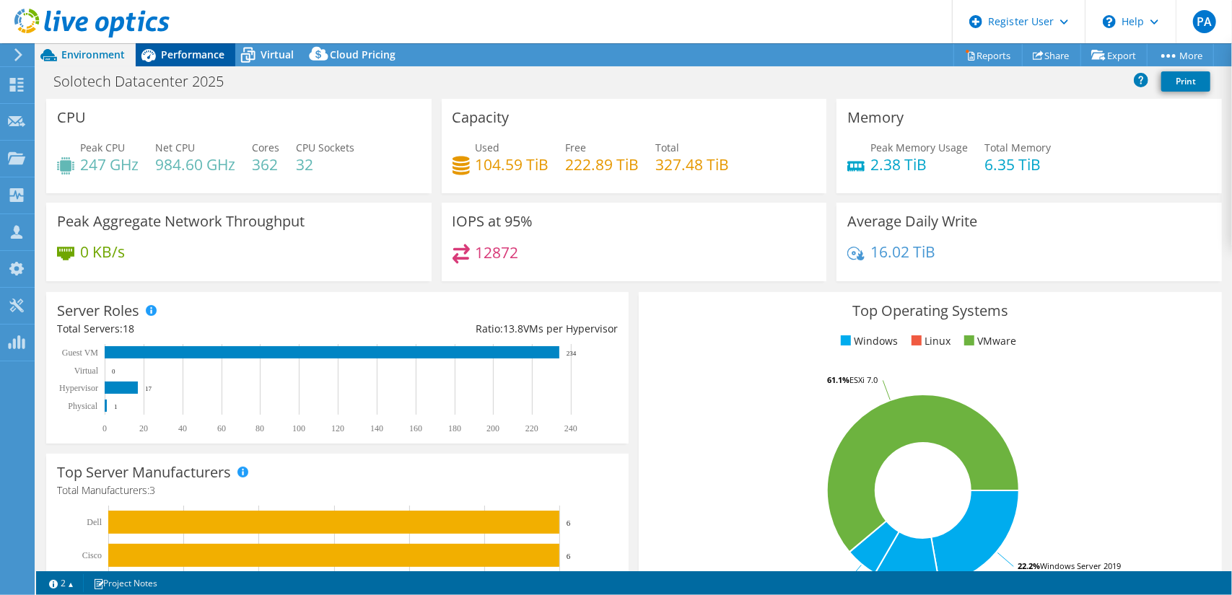
click at [158, 53] on icon at bounding box center [148, 55] width 25 height 25
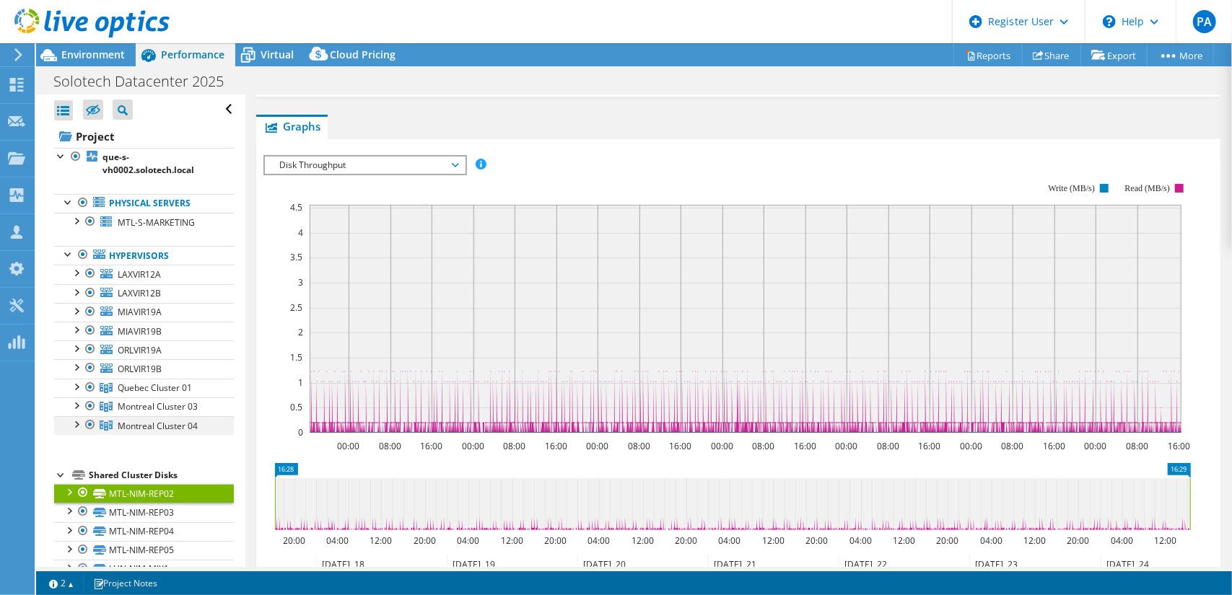
click at [76, 416] on div at bounding box center [76, 423] width 14 height 14
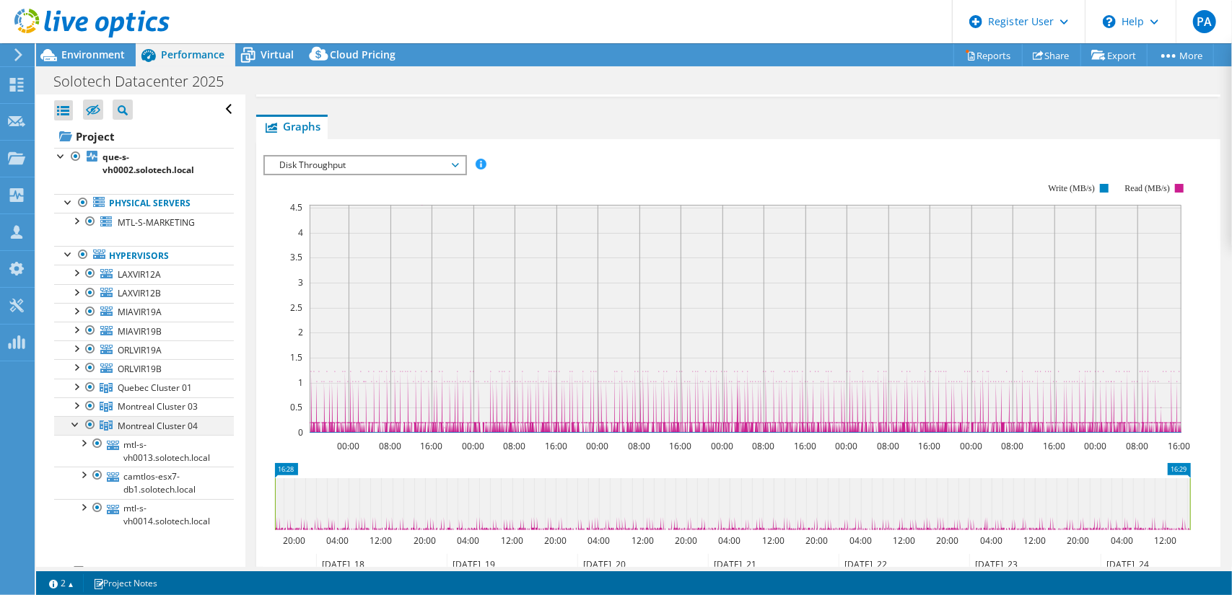
click at [76, 416] on div at bounding box center [76, 423] width 14 height 14
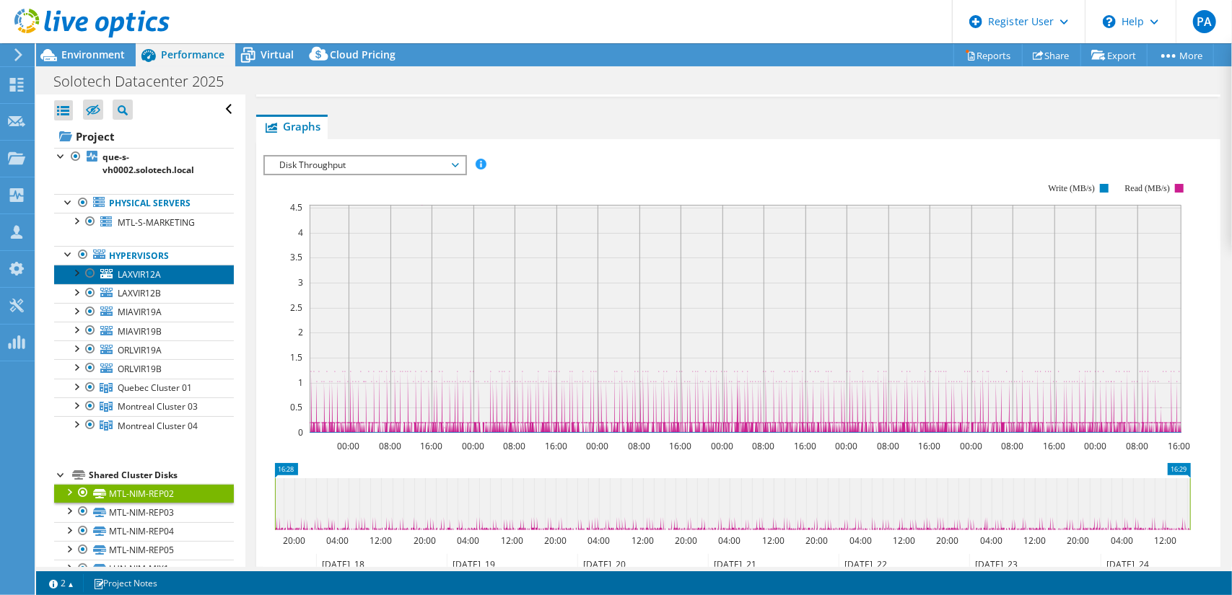
click at [147, 266] on link "LAXVIR12A" at bounding box center [144, 274] width 180 height 19
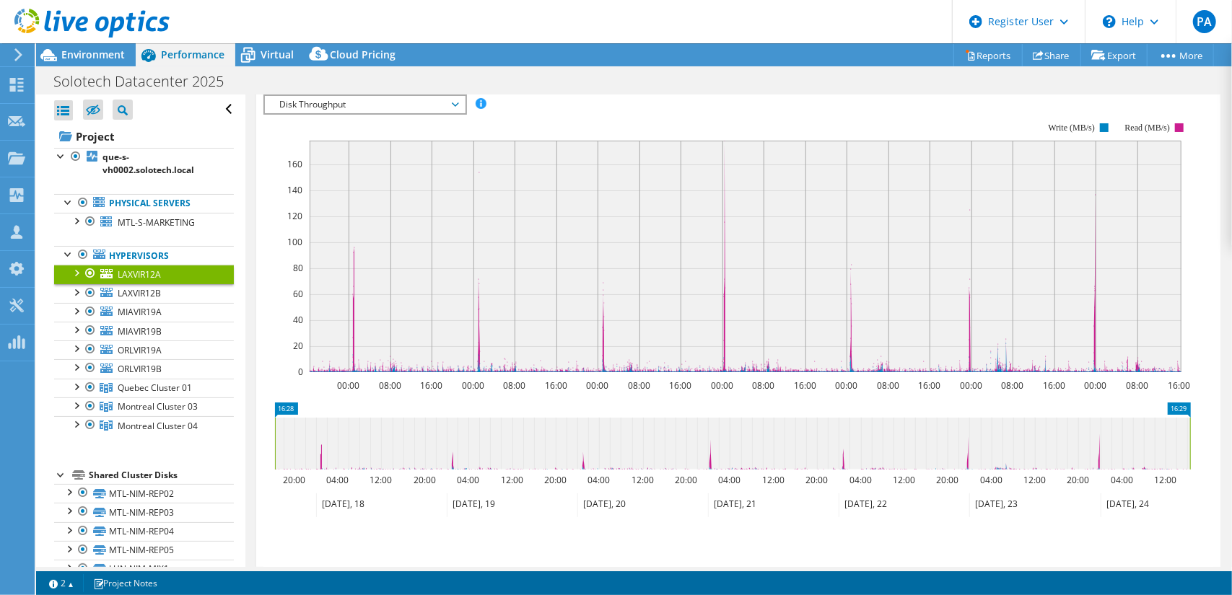
scroll to position [197, 0]
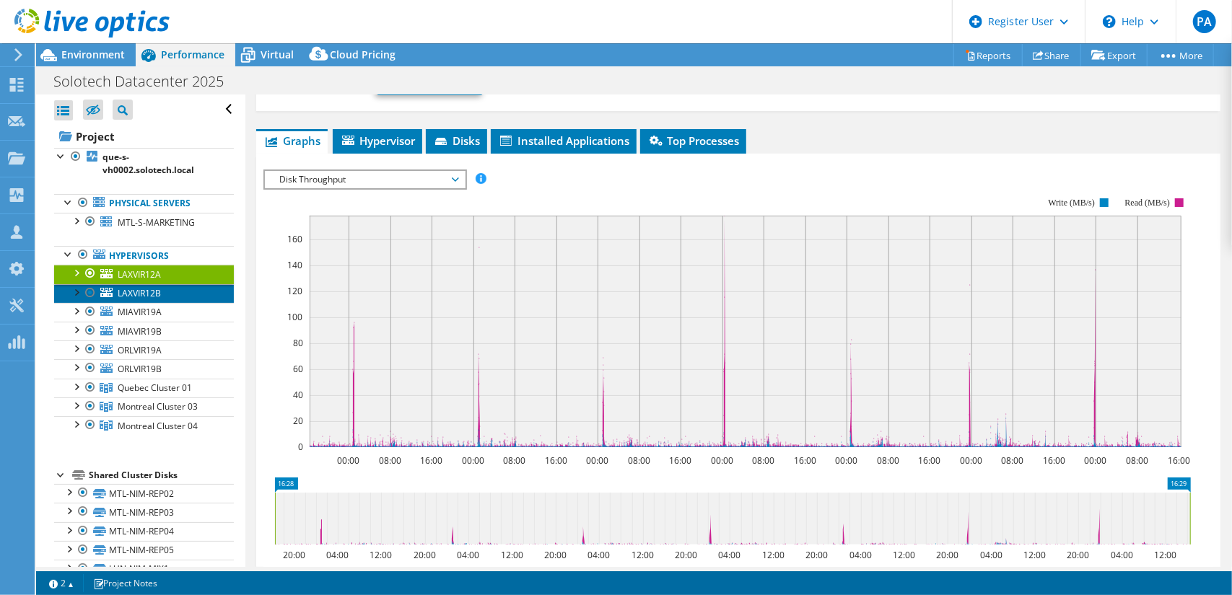
click at [147, 287] on span "LAXVIR12B" at bounding box center [139, 293] width 43 height 12
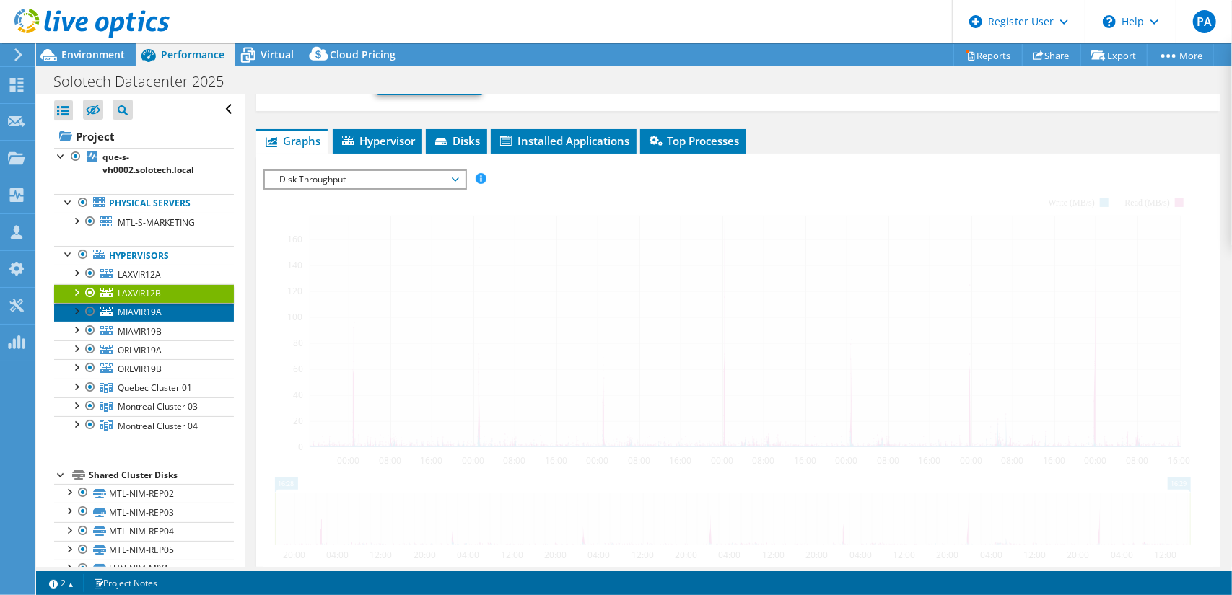
click at [151, 307] on span "MIAVIR19A" at bounding box center [140, 312] width 44 height 12
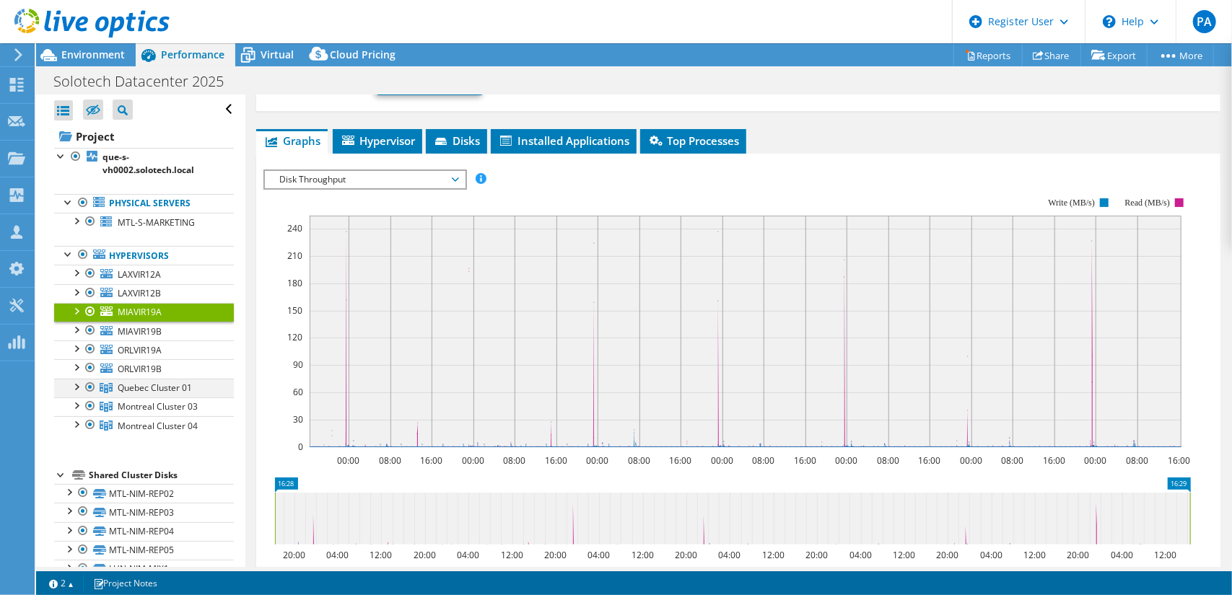
click at [74, 385] on div at bounding box center [76, 386] width 14 height 14
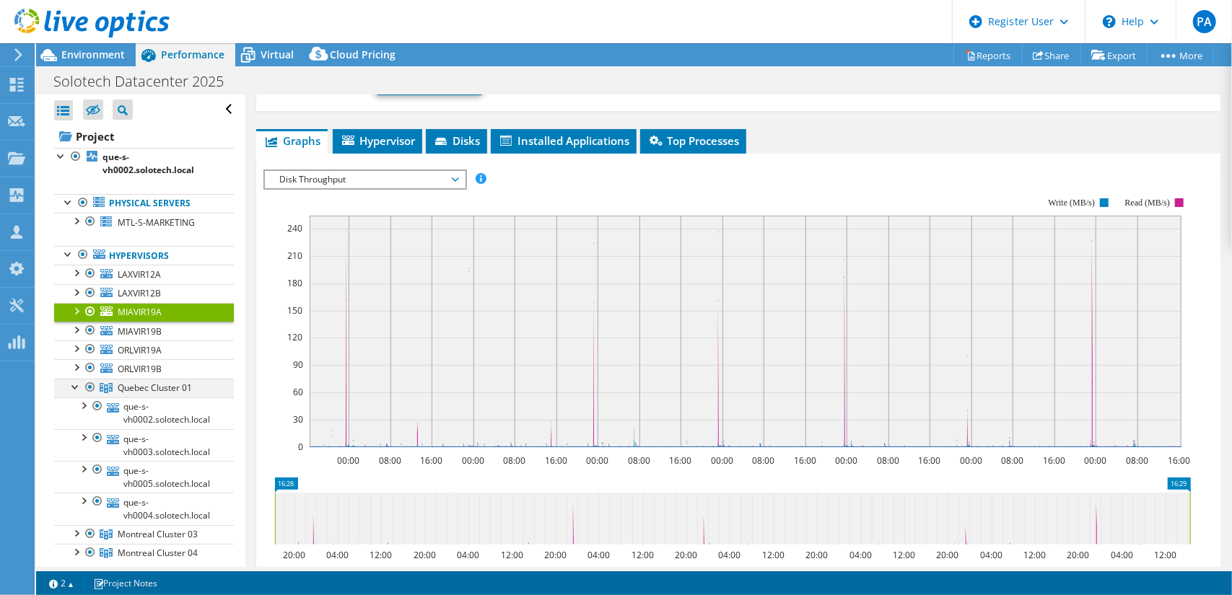
click at [74, 385] on div at bounding box center [76, 386] width 14 height 14
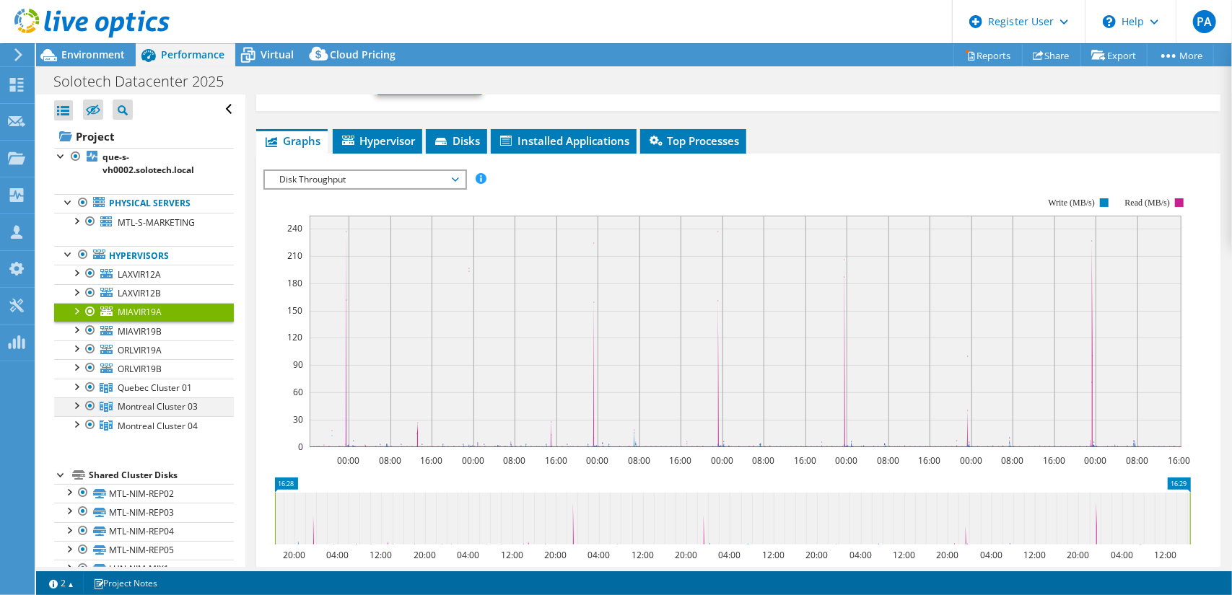
click at [76, 398] on div at bounding box center [76, 405] width 14 height 14
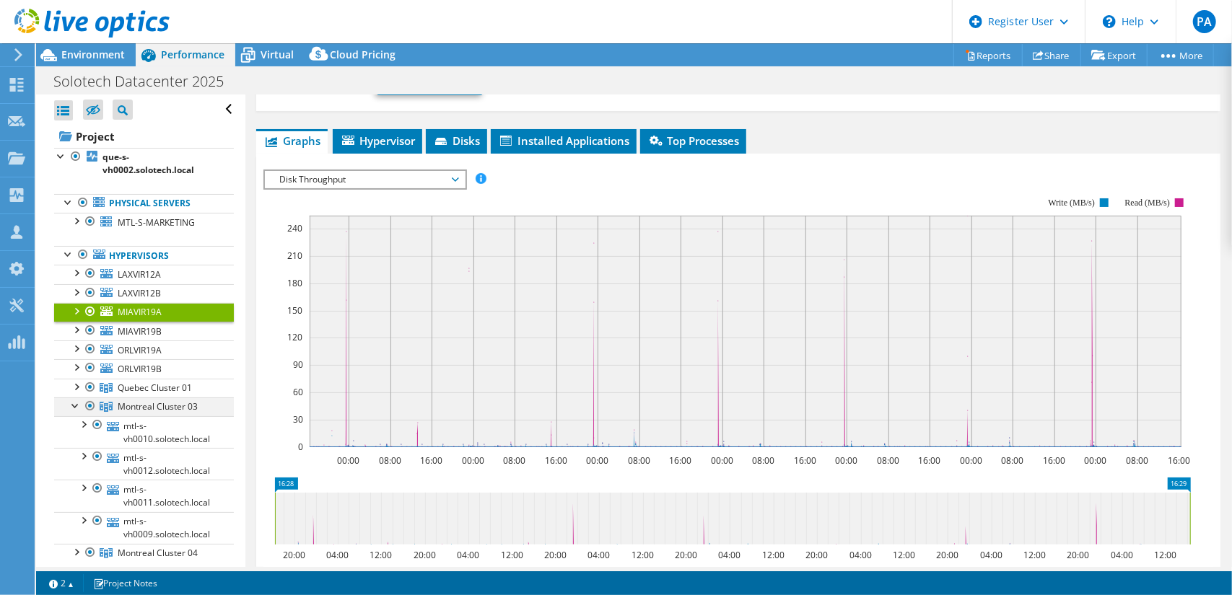
click at [76, 398] on div at bounding box center [76, 405] width 14 height 14
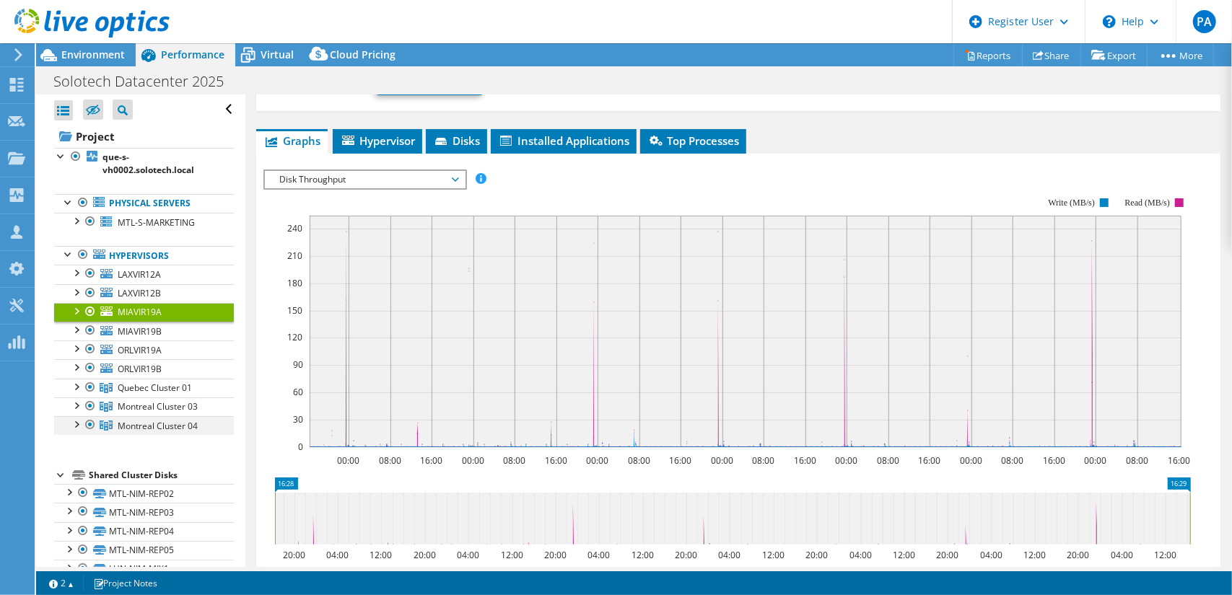
click at [81, 421] on div at bounding box center [76, 423] width 14 height 14
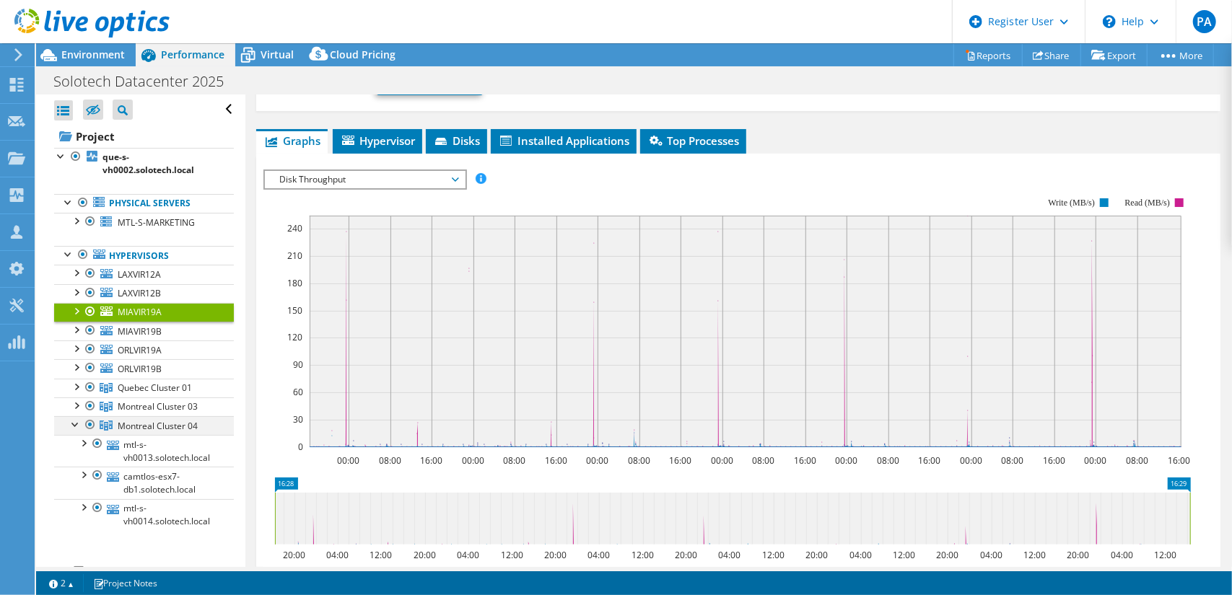
click at [76, 422] on div at bounding box center [76, 423] width 14 height 14
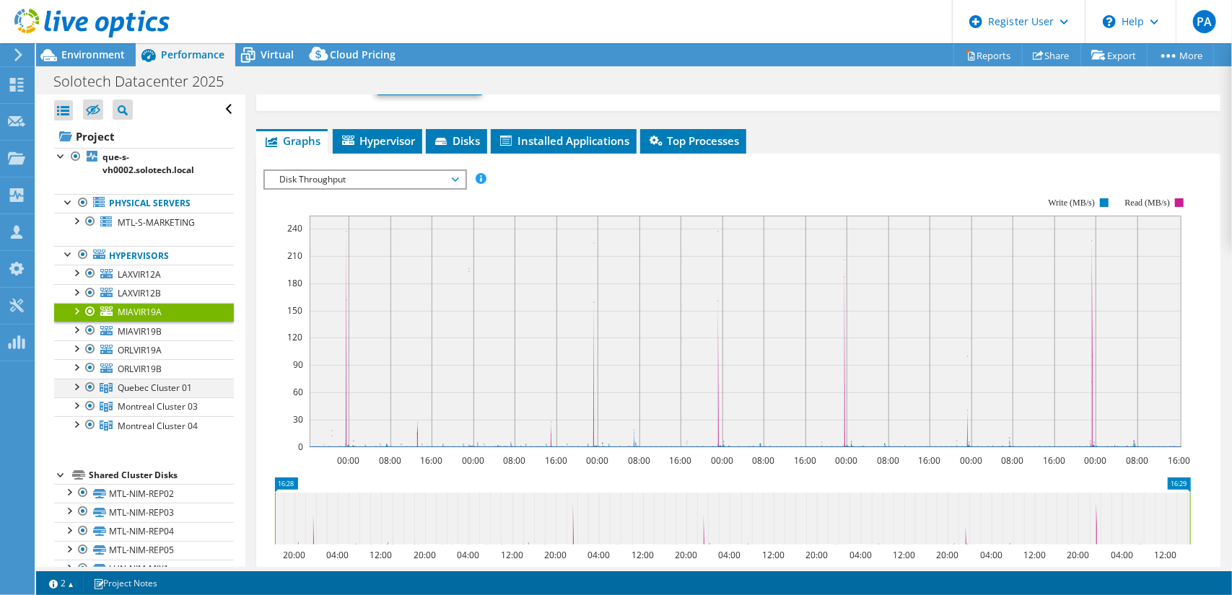
click at [79, 381] on div at bounding box center [76, 386] width 14 height 14
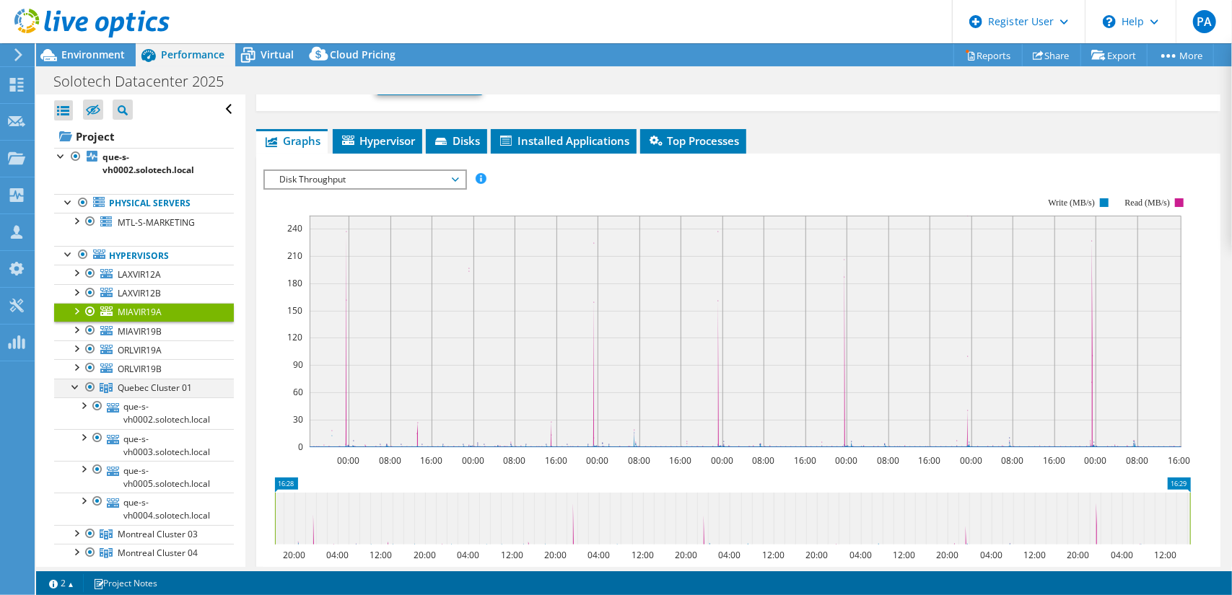
click at [79, 381] on div at bounding box center [76, 386] width 14 height 14
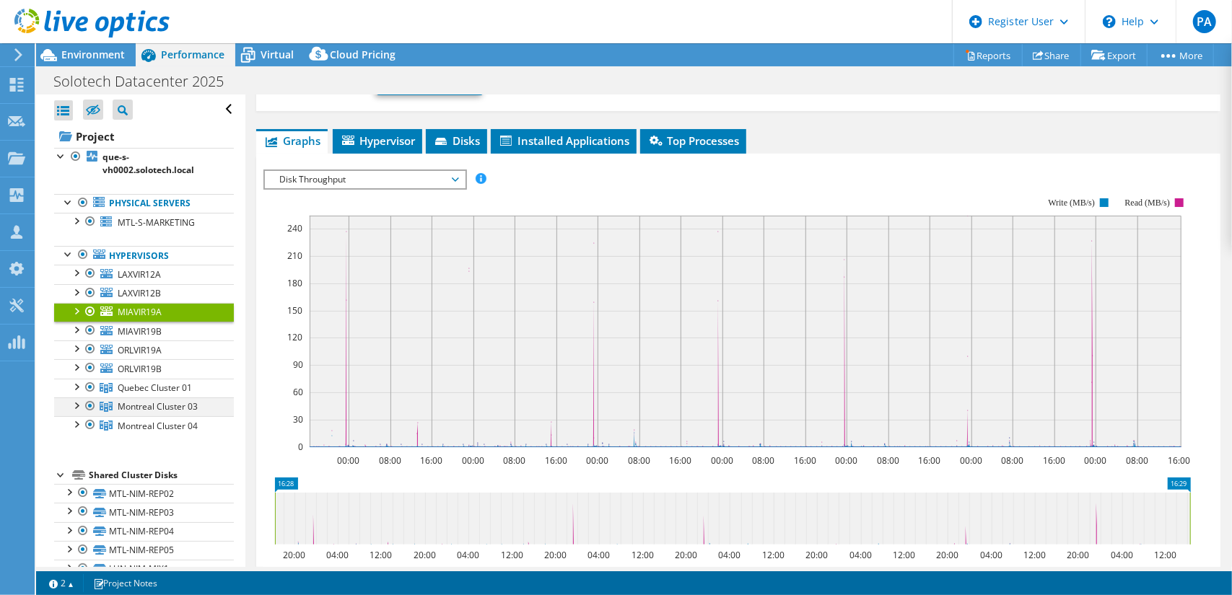
click at [78, 401] on div at bounding box center [76, 405] width 14 height 14
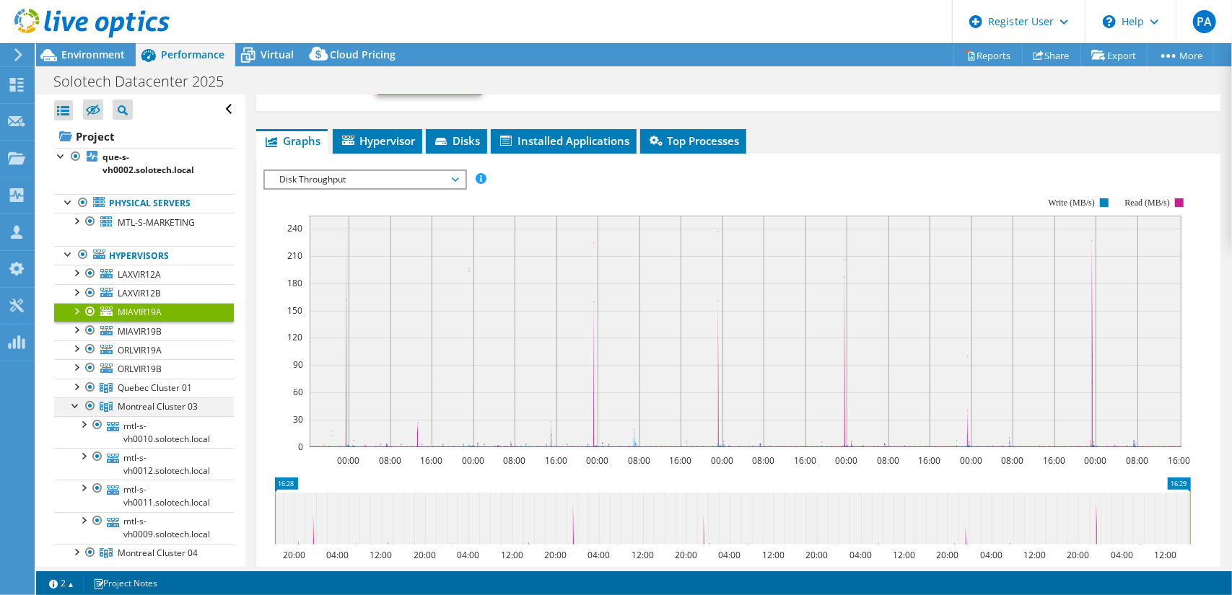
click at [78, 401] on div at bounding box center [76, 405] width 14 height 14
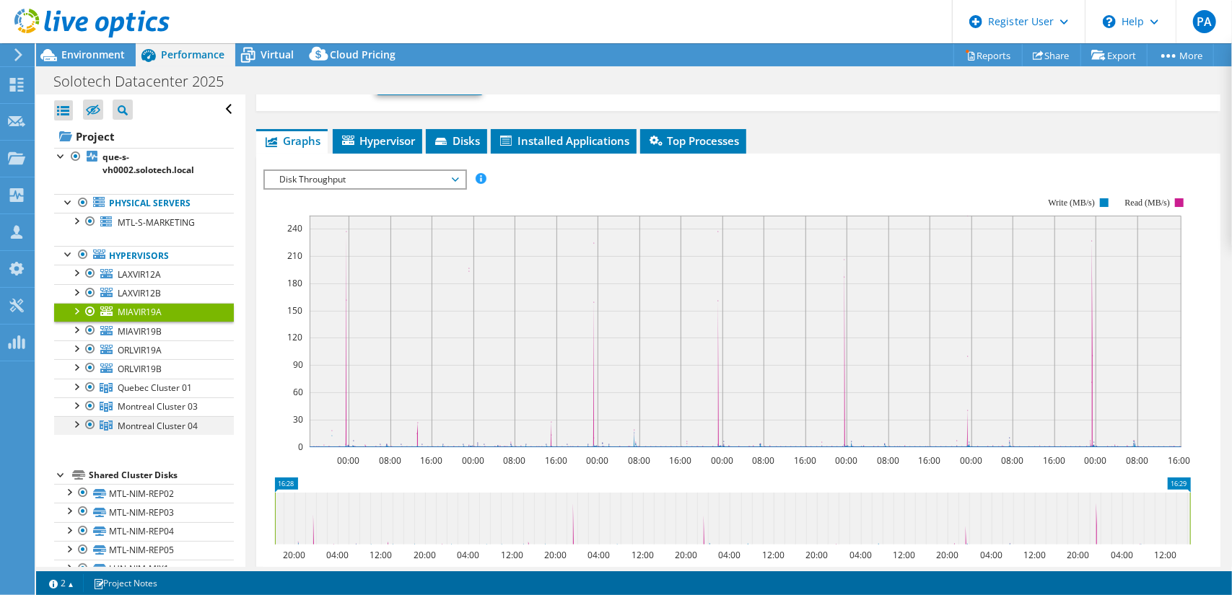
click at [78, 421] on div at bounding box center [76, 423] width 14 height 14
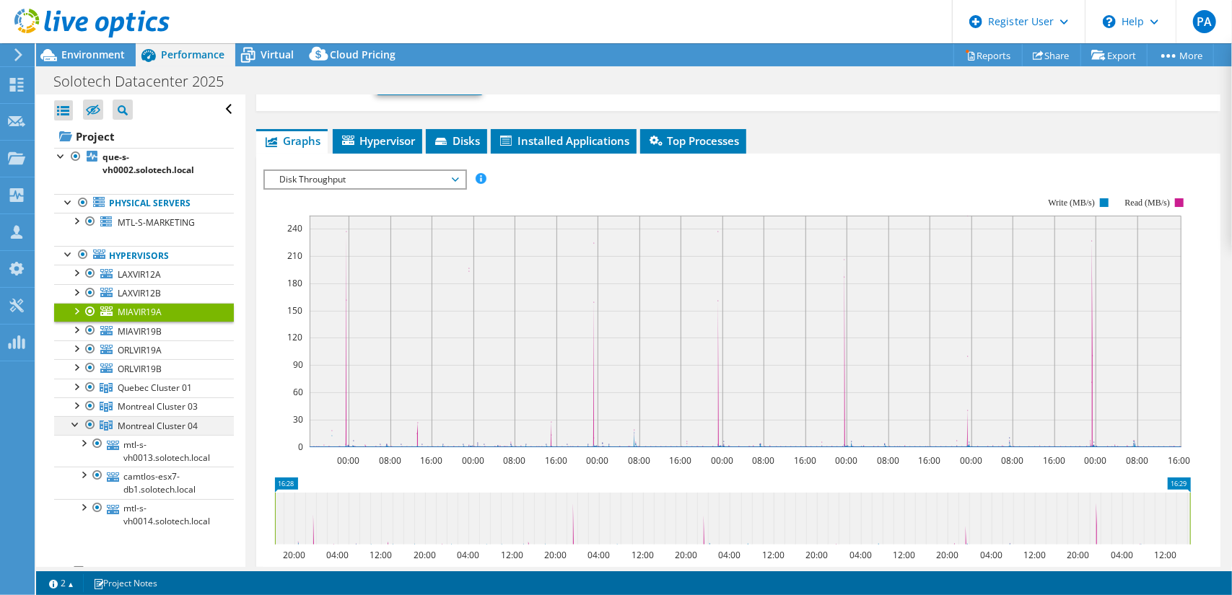
click at [78, 421] on div at bounding box center [76, 423] width 14 height 14
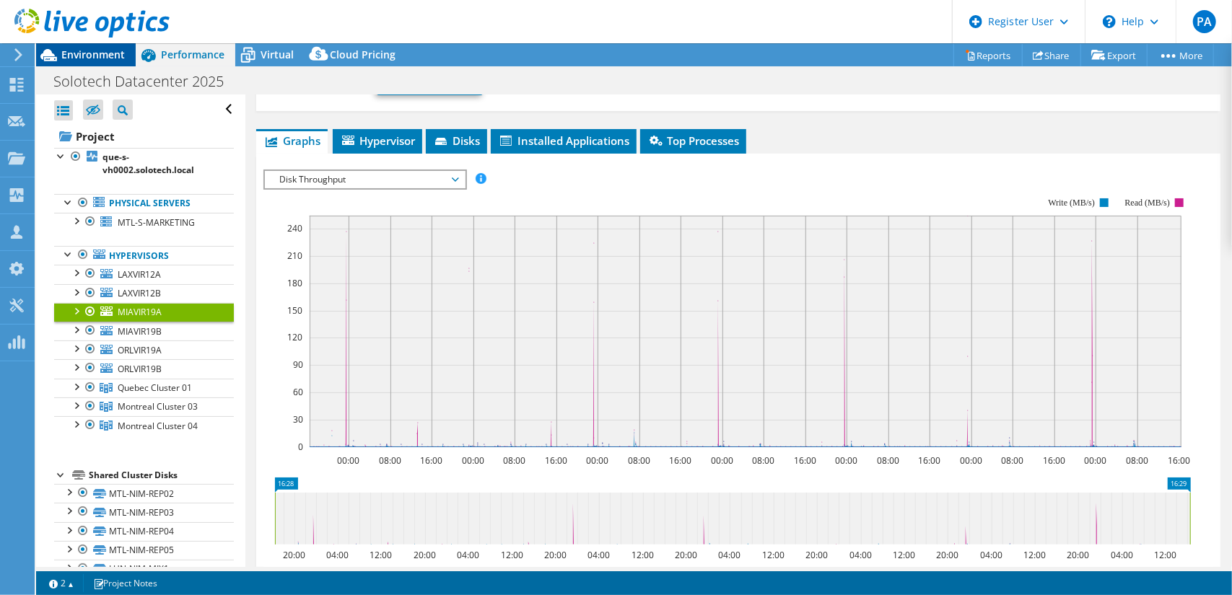
click at [95, 57] on span "Environment" at bounding box center [92, 55] width 63 height 14
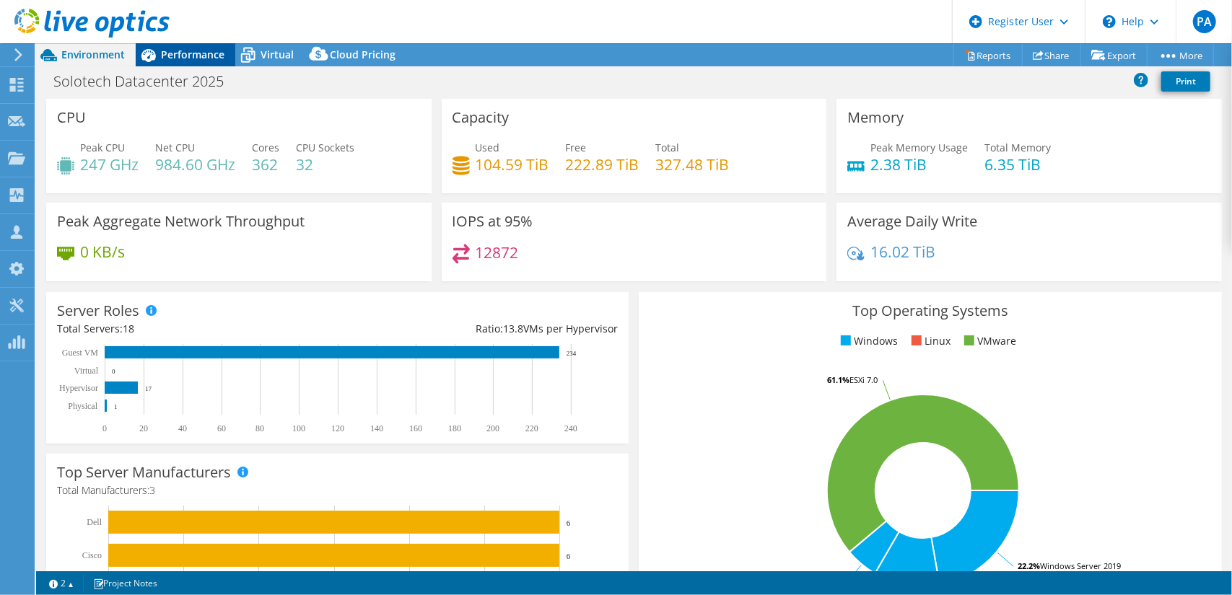
click at [183, 53] on span "Performance" at bounding box center [192, 55] width 63 height 14
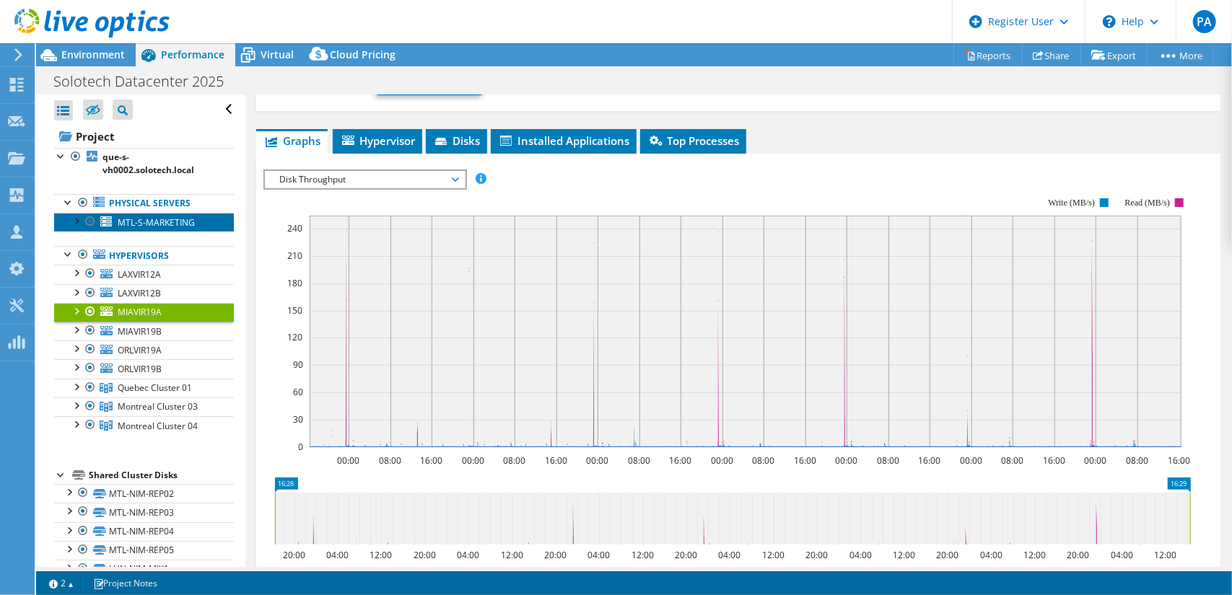
click at [173, 219] on span "MTL-S-MARKETING" at bounding box center [156, 222] width 77 height 12
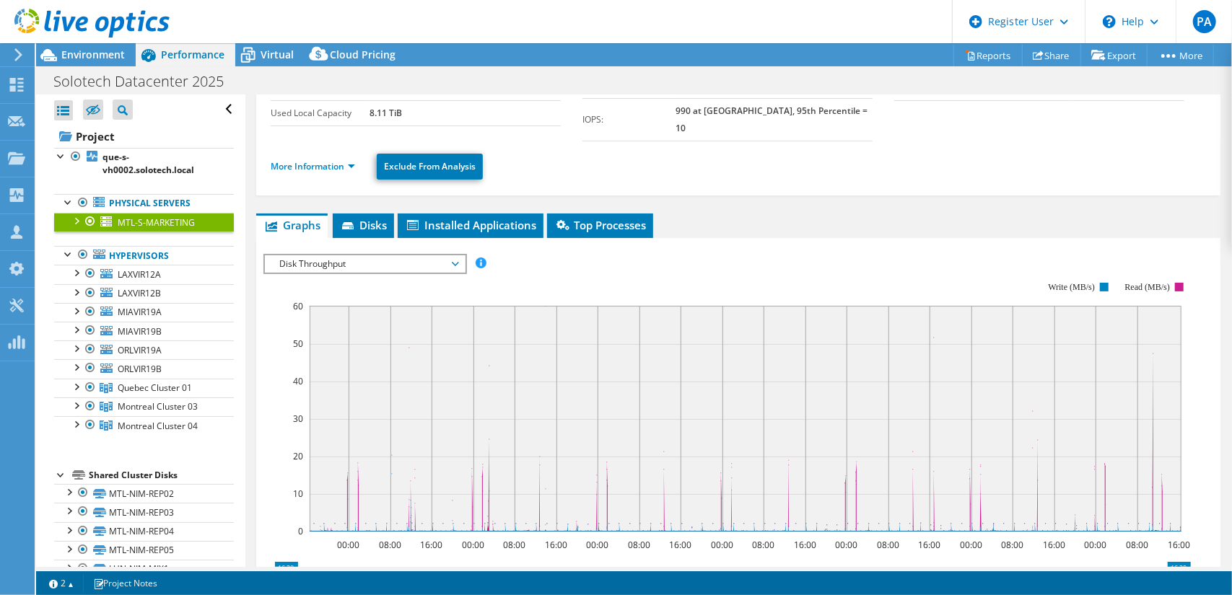
scroll to position [0, 0]
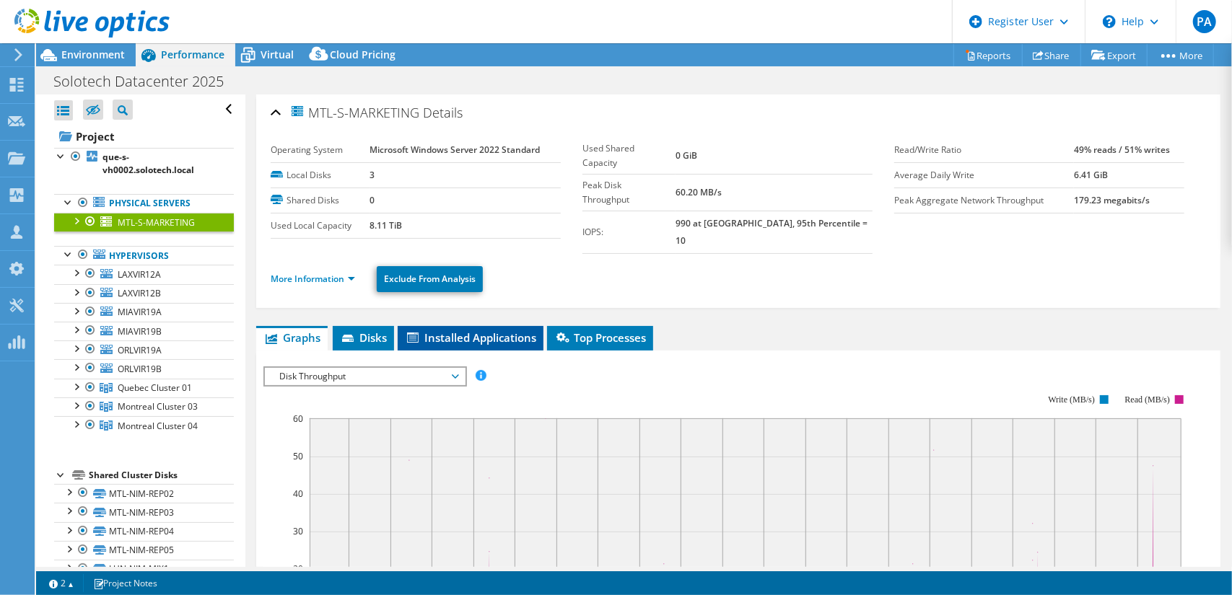
click at [499, 330] on span "Installed Applications" at bounding box center [470, 337] width 131 height 14
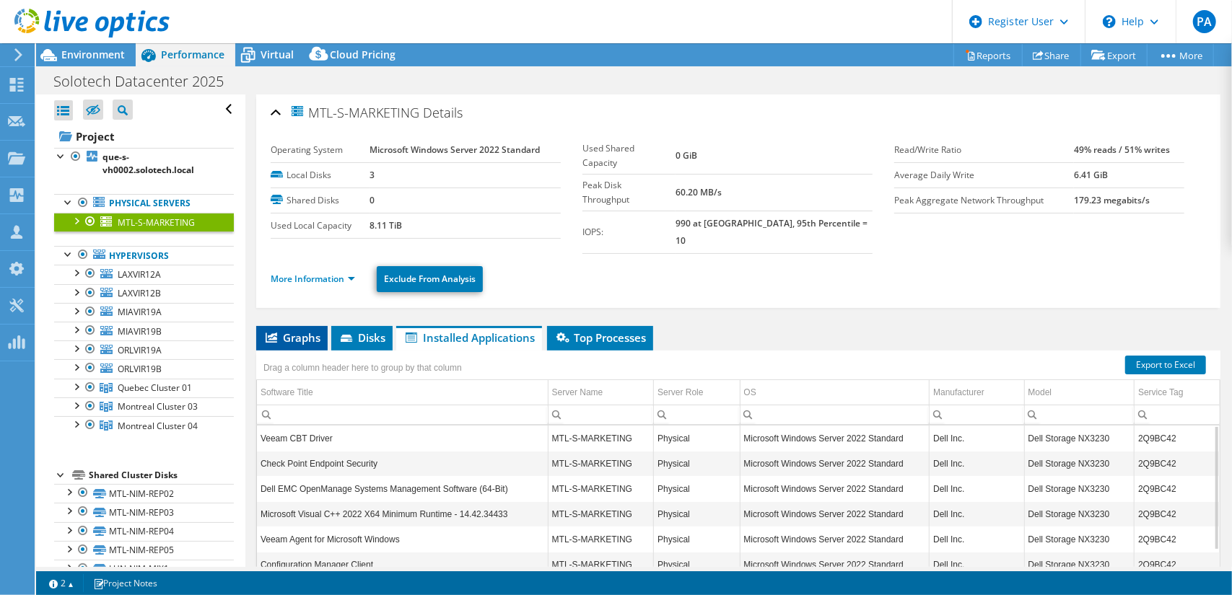
click at [302, 330] on span "Graphs" at bounding box center [291, 337] width 57 height 14
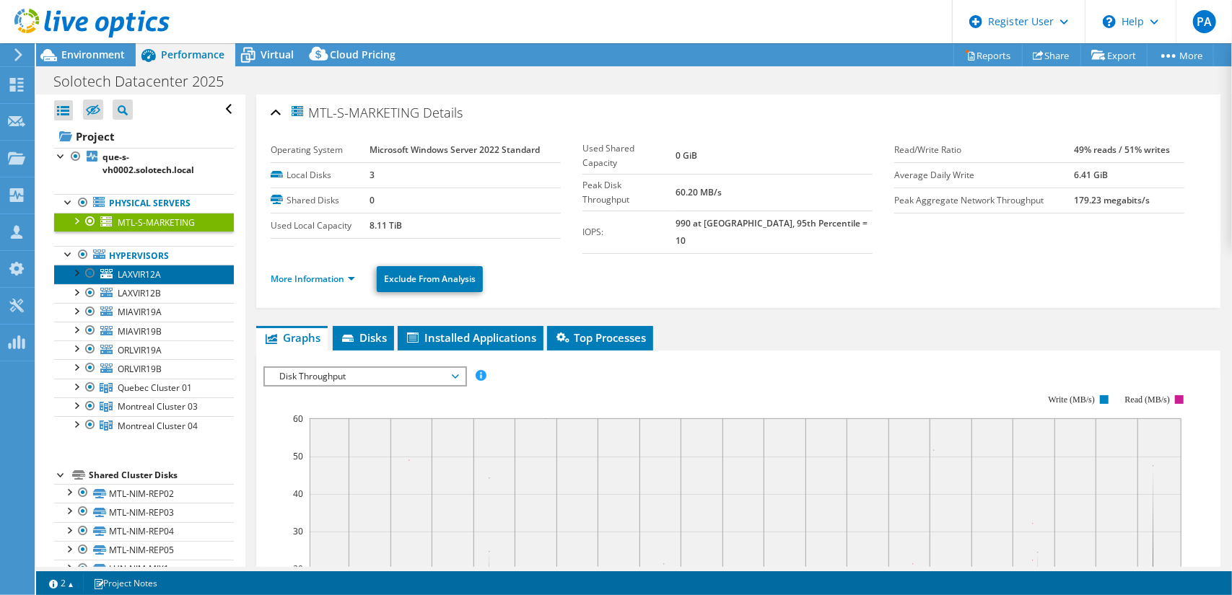
click at [136, 268] on span "LAXVIR12A" at bounding box center [139, 274] width 43 height 12
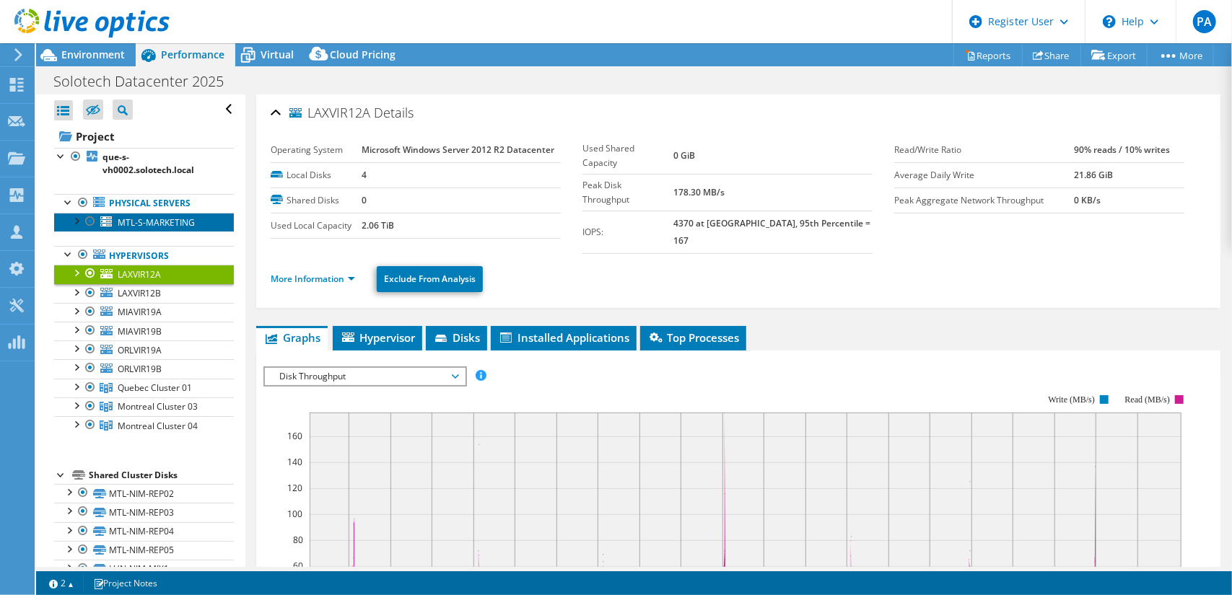
click at [141, 222] on span "MTL-S-MARKETING" at bounding box center [156, 222] width 77 height 12
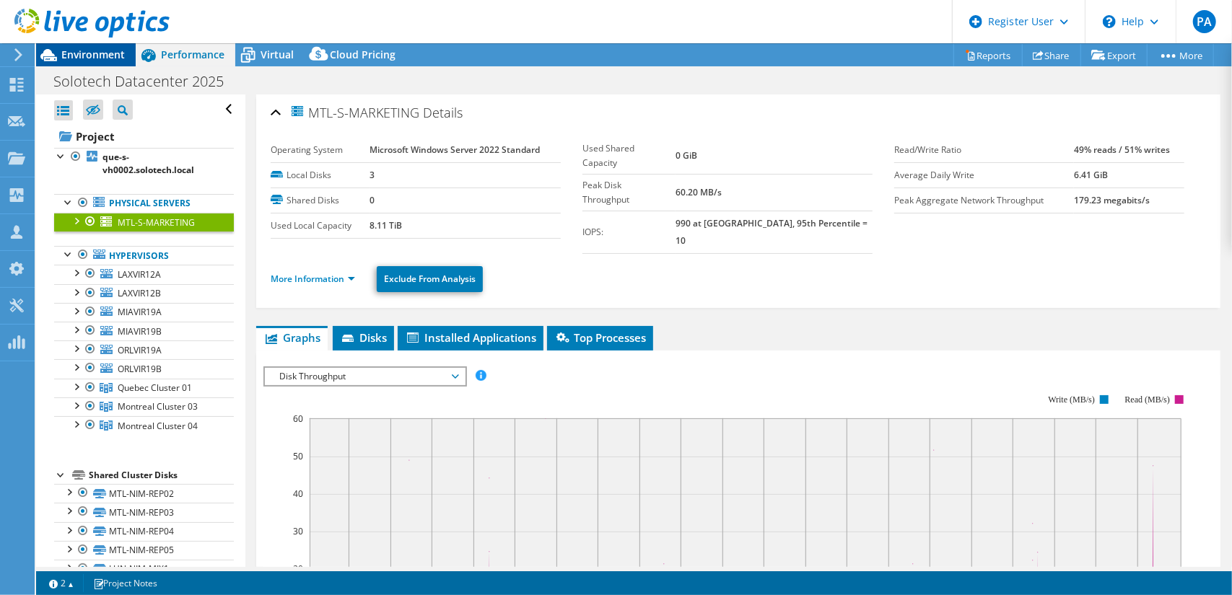
click at [104, 57] on span "Environment" at bounding box center [92, 55] width 63 height 14
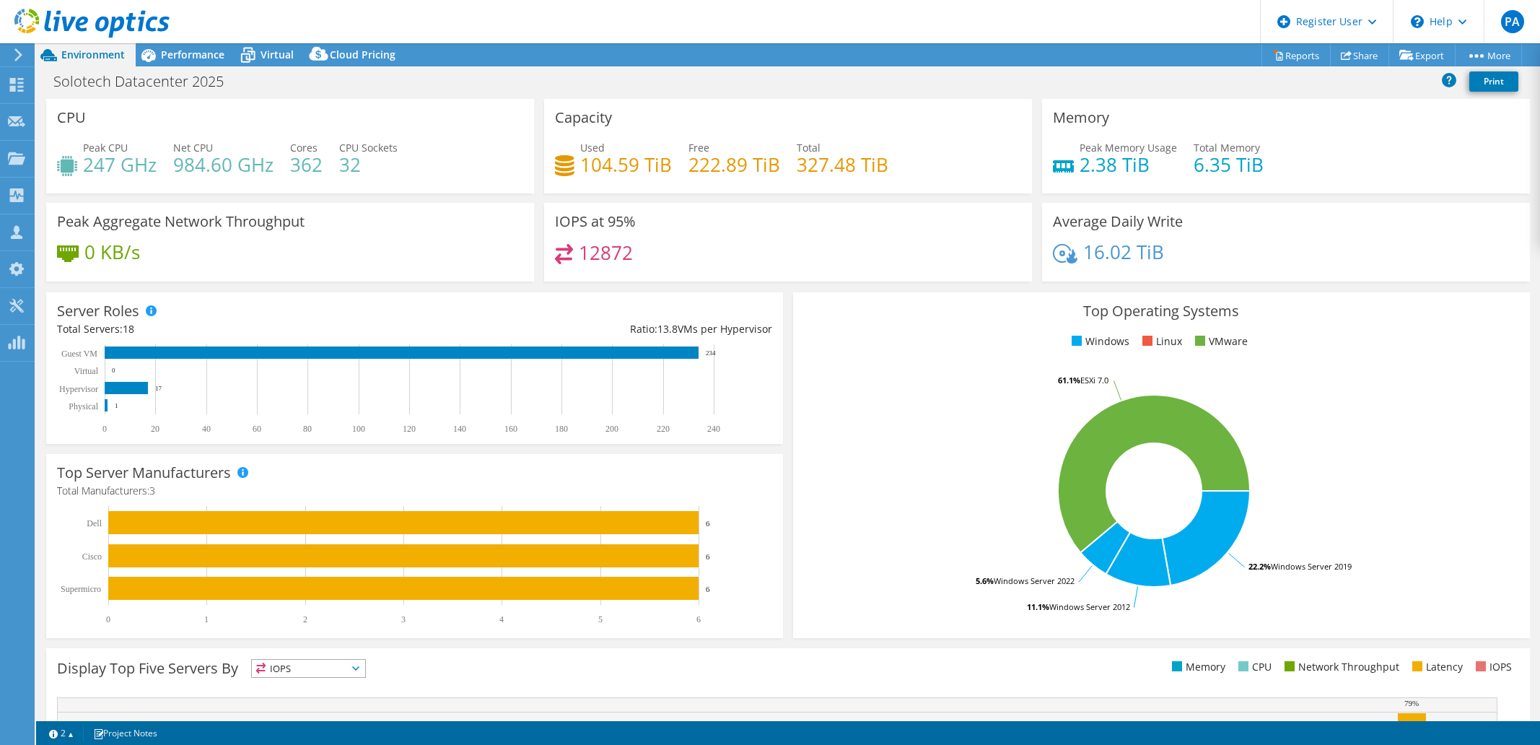
select select "[GEOGRAPHIC_DATA]"
select select "CAD"
